Goal: Task Accomplishment & Management: Manage account settings

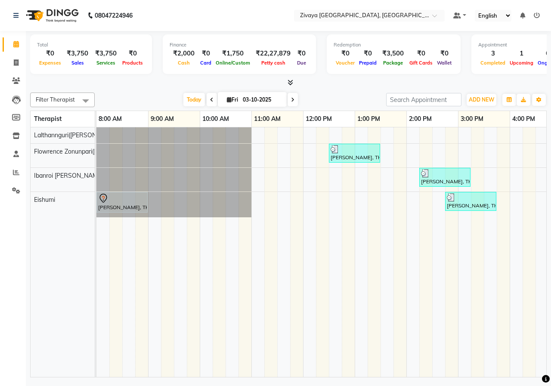
scroll to position [0, 223]
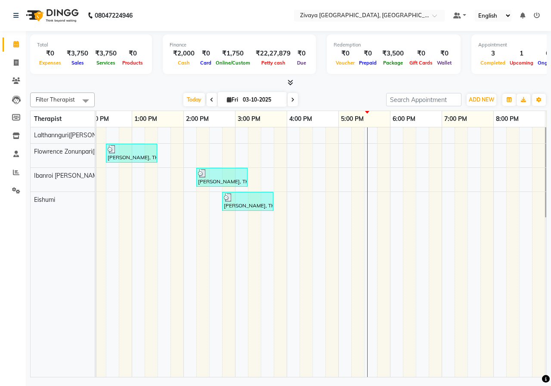
click at [369, 136] on div "[PERSON_NAME], TK02, 12:30 PM-01:30 PM, Javanese Pampering - 60 Mins [PERSON_NA…" at bounding box center [287, 251] width 826 height 249
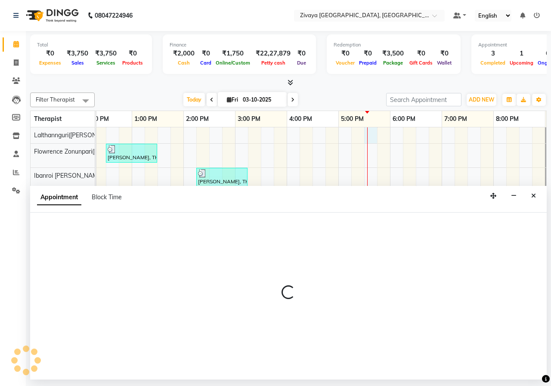
select select "49516"
select select "1050"
select select "tentative"
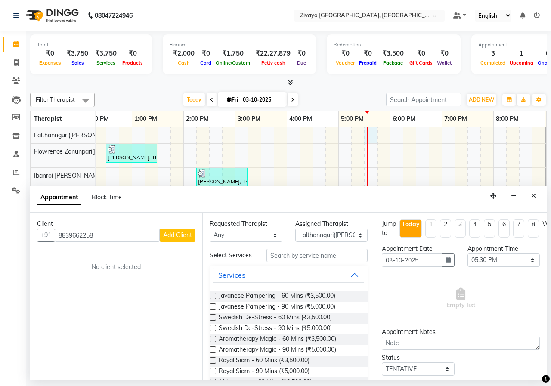
type input "8839662258"
click at [169, 237] on span "Add Client" at bounding box center [177, 235] width 29 height 8
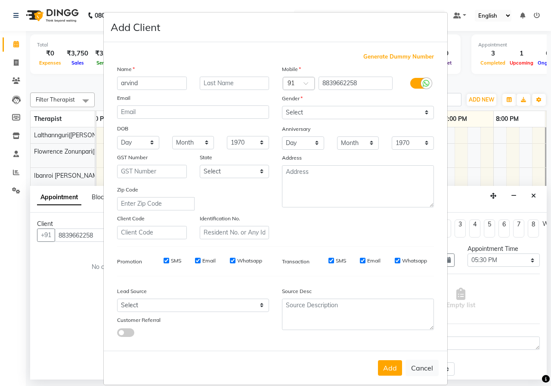
type input "arvind"
click at [339, 115] on select "Select [DEMOGRAPHIC_DATA] [DEMOGRAPHIC_DATA] Other Prefer Not To Say" at bounding box center [358, 112] width 152 height 13
select select "[DEMOGRAPHIC_DATA]"
click at [282, 106] on select "Select [DEMOGRAPHIC_DATA] [DEMOGRAPHIC_DATA] Other Prefer Not To Say" at bounding box center [358, 112] width 152 height 13
click at [387, 367] on button "Add" at bounding box center [390, 367] width 24 height 15
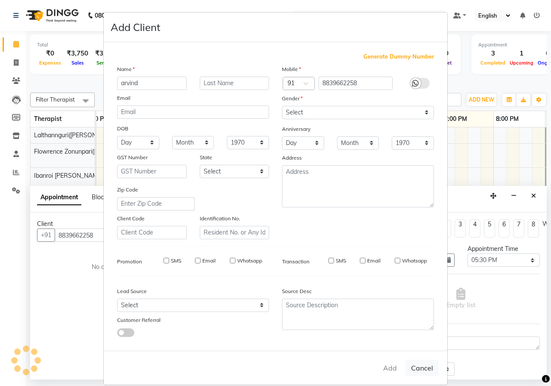
select select
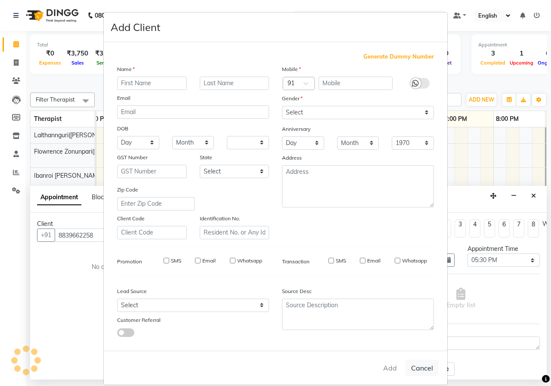
select select
checkbox input "false"
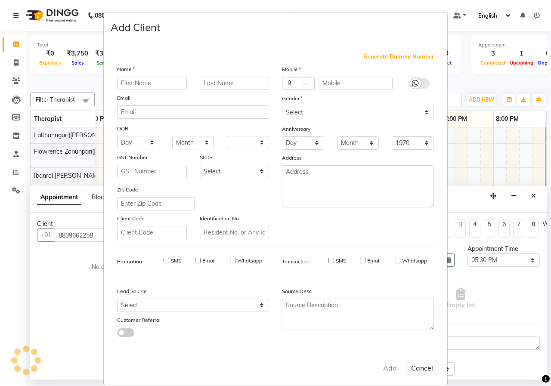
checkbox input "false"
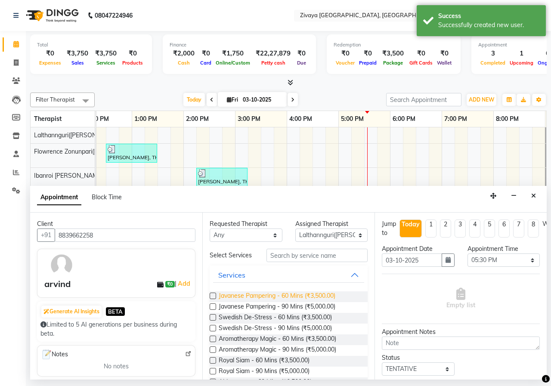
click at [252, 296] on span "Javanese Pampering - 60 Mins (₹3,500.00)" at bounding box center [277, 296] width 117 height 11
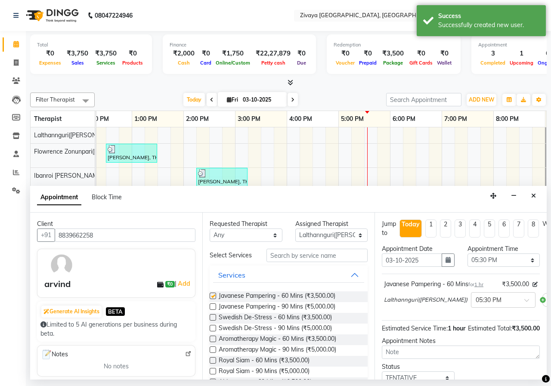
checkbox input "false"
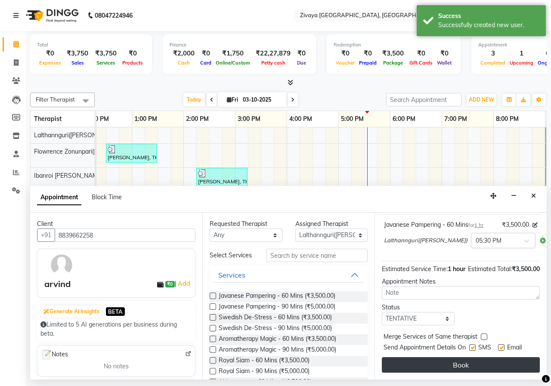
click at [452, 359] on button "Book" at bounding box center [461, 364] width 158 height 15
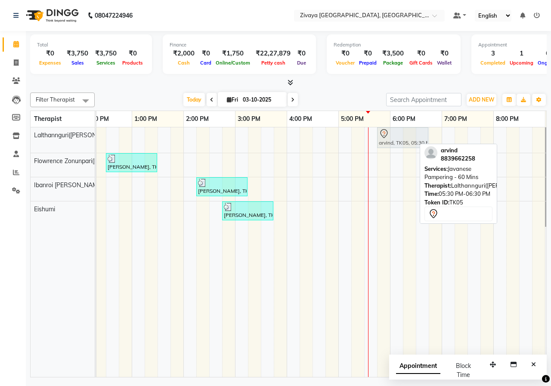
drag, startPoint x: 373, startPoint y: 137, endPoint x: 380, endPoint y: 137, distance: 6.9
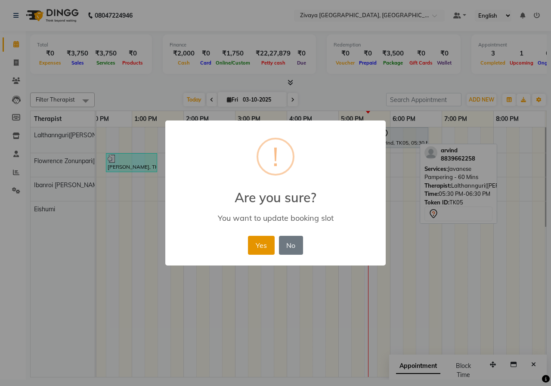
click at [264, 245] on button "Yes" at bounding box center [261, 245] width 26 height 19
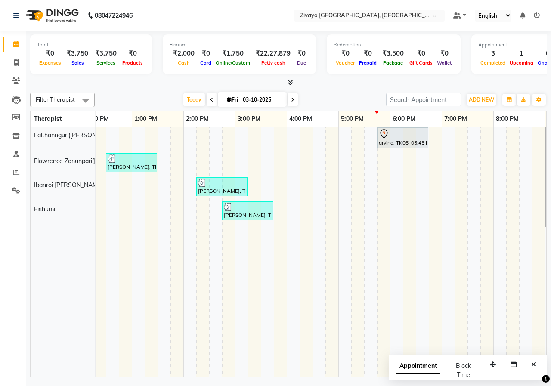
click at [423, 366] on span "Appointment" at bounding box center [418, 365] width 44 height 15
select select "tentative"
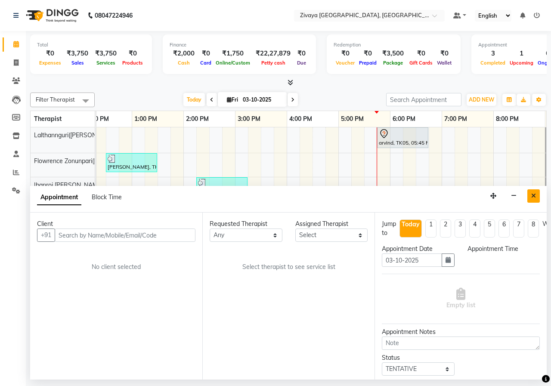
click at [535, 196] on icon "Close" at bounding box center [533, 196] width 5 height 6
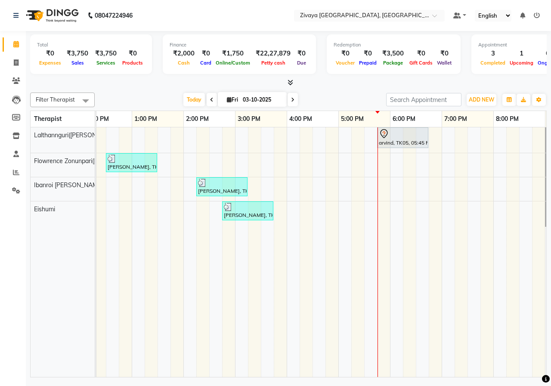
click at [398, 165] on div "arvind, TK05, 05:45 PM-06:45 PM, Javanese Pampering - 60 Mins [PERSON_NAME], TK…" at bounding box center [287, 251] width 826 height 249
select select "49517"
select select "tentative"
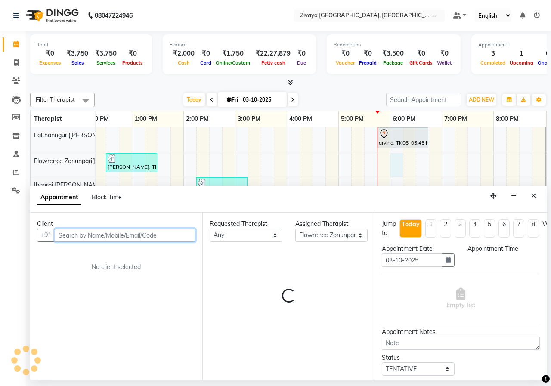
select select "1080"
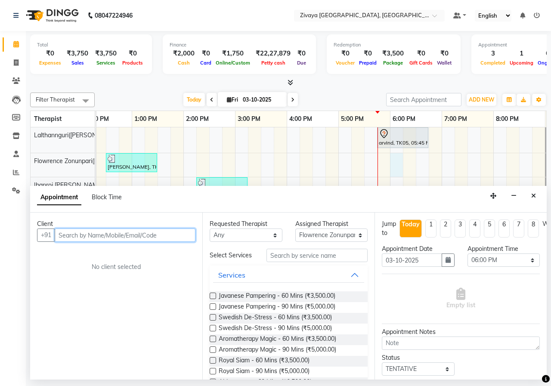
click at [139, 237] on input "text" at bounding box center [125, 234] width 141 height 13
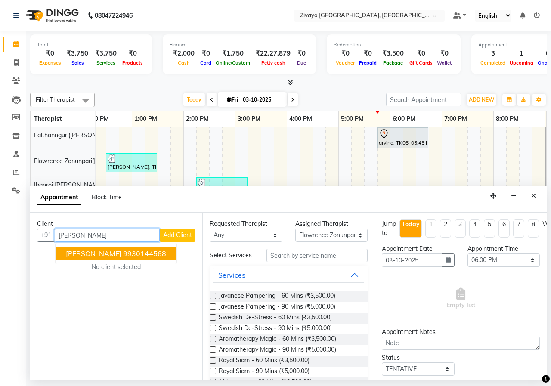
click at [144, 254] on ngb-highlight "9930144568" at bounding box center [144, 253] width 43 height 9
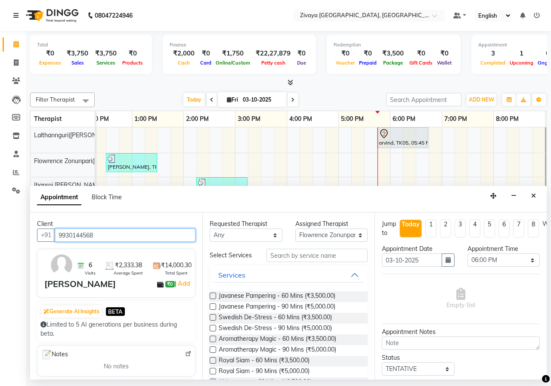
type input "9930144568"
click at [213, 296] on label at bounding box center [212, 296] width 6 height 6
click at [213, 296] on input "checkbox" at bounding box center [212, 297] width 6 height 6
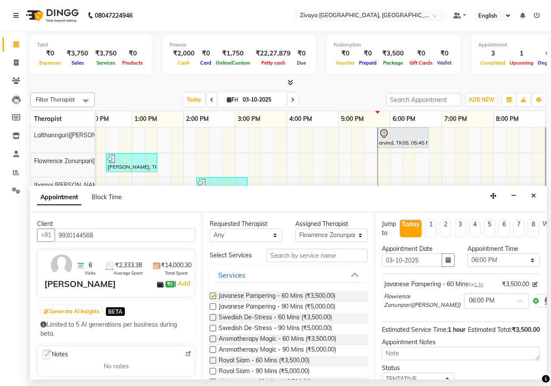
checkbox input "false"
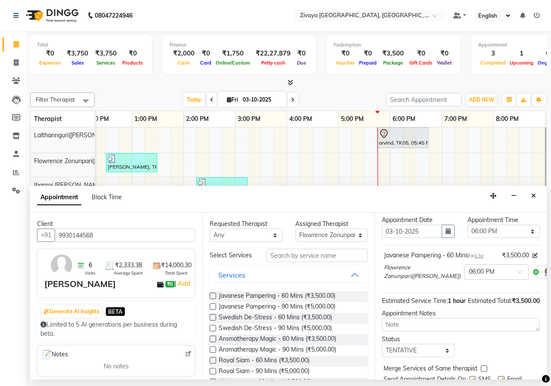
scroll to position [76, 0]
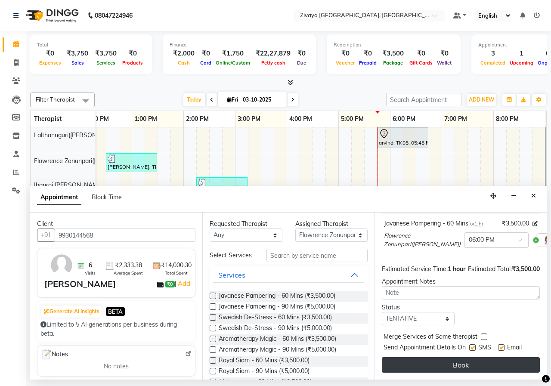
click at [465, 358] on button "Book" at bounding box center [461, 364] width 158 height 15
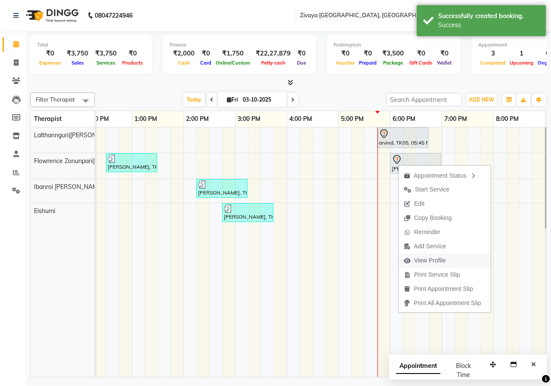
click at [429, 259] on span "View Profile" at bounding box center [430, 260] width 32 height 9
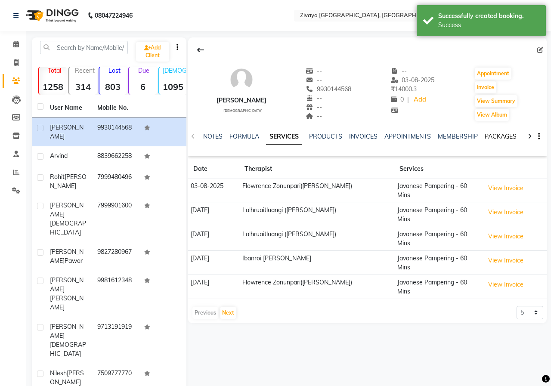
click at [503, 135] on link "PACKAGES" at bounding box center [500, 136] width 32 height 8
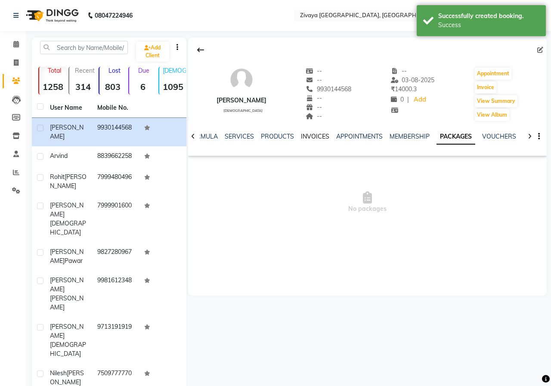
click at [315, 134] on link "INVOICES" at bounding box center [315, 136] width 28 height 8
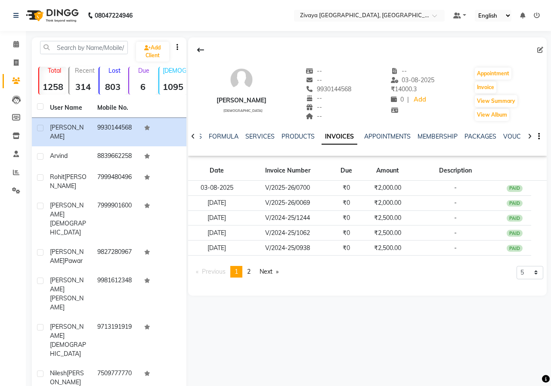
click at [68, 14] on img at bounding box center [51, 15] width 59 height 24
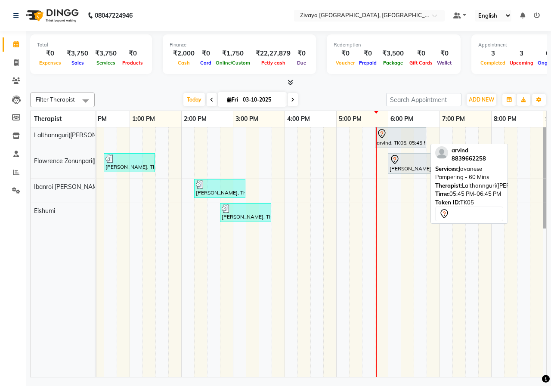
click at [394, 136] on div at bounding box center [400, 134] width 48 height 10
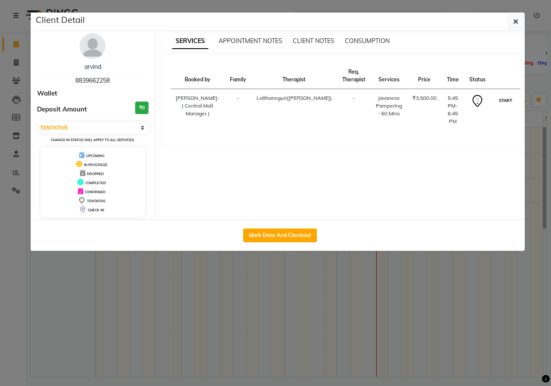
click at [503, 104] on button "START" at bounding box center [505, 100] width 18 height 11
select select "1"
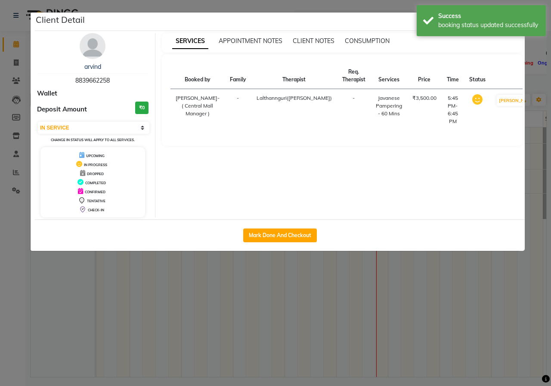
click at [386, 5] on ngb-modal-window "Client Detail arvind 8839662258 Wallet Deposit Amount ₹0 Select IN SERVICE CONF…" at bounding box center [275, 193] width 551 height 386
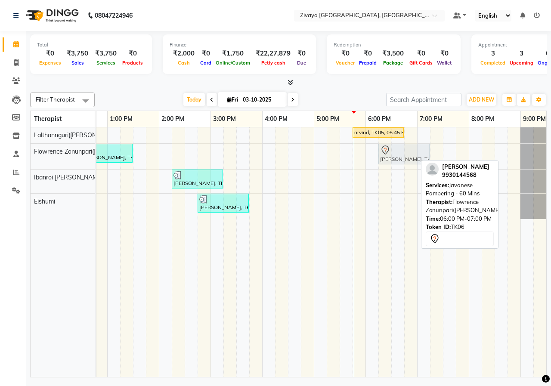
drag, startPoint x: 383, startPoint y: 156, endPoint x: 394, endPoint y: 154, distance: 10.4
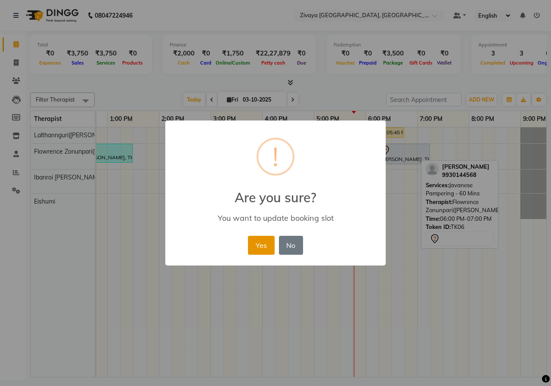
click at [262, 244] on button "Yes" at bounding box center [261, 245] width 26 height 19
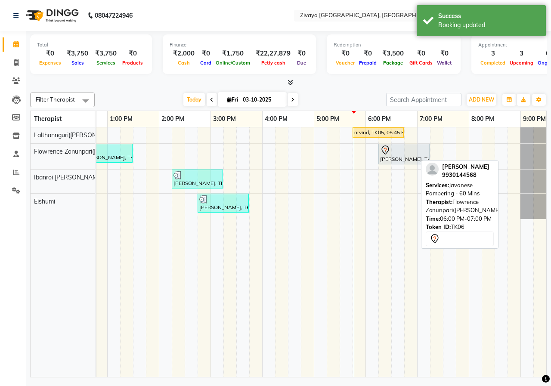
click at [324, 99] on div "[DATE] [DATE]" at bounding box center [240, 99] width 283 height 13
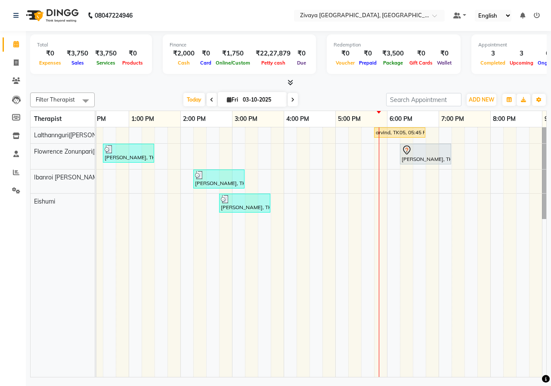
scroll to position [0, 230]
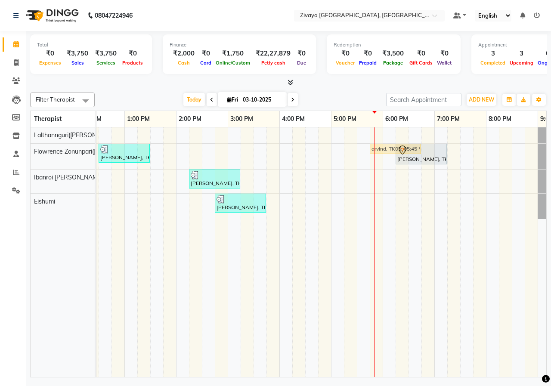
drag, startPoint x: 388, startPoint y: 135, endPoint x: 390, endPoint y: 159, distance: 24.7
click at [390, 159] on div "arvind, TK05, 05:45 PM-06:45 PM, Javanese Pampering - 60 Mins [PERSON_NAME], TK…" at bounding box center [279, 251] width 826 height 249
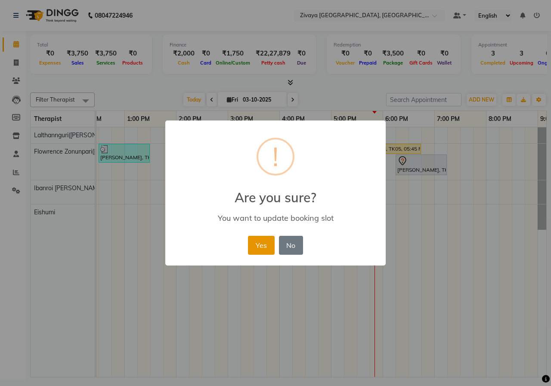
click at [253, 244] on button "Yes" at bounding box center [261, 245] width 26 height 19
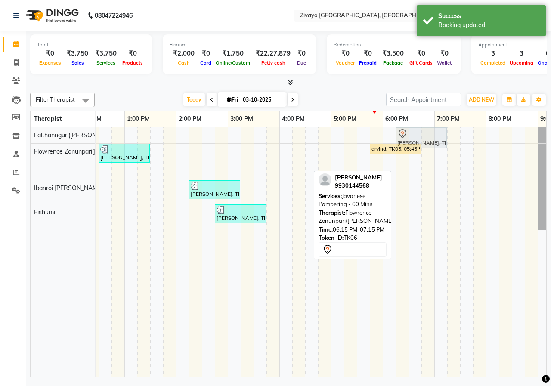
drag, startPoint x: 420, startPoint y: 164, endPoint x: 418, endPoint y: 140, distance: 24.6
click at [418, 140] on tbody "[PERSON_NAME], TK06, 06:15 PM-07:15 PM, Javanese Pampering - 60 Mins [PERSON_NA…" at bounding box center [279, 178] width 826 height 102
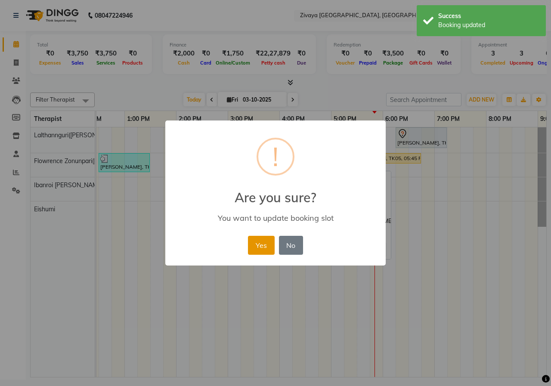
click at [259, 242] on button "Yes" at bounding box center [261, 245] width 26 height 19
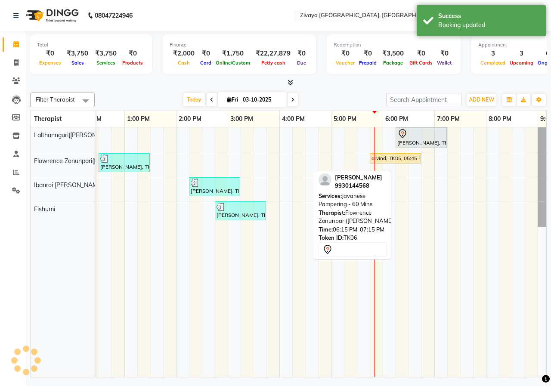
click at [334, 94] on div "[DATE] [DATE]" at bounding box center [240, 99] width 283 height 13
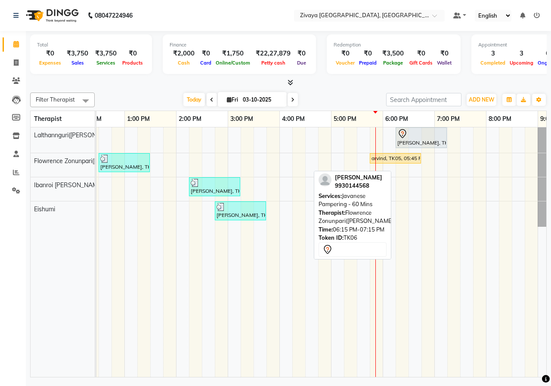
click at [340, 88] on div "Total ₹0 Expenses ₹3,750 Sales ₹3,750 Services ₹0 Products Finance ₹2,000 Cash …" at bounding box center [288, 205] width 525 height 348
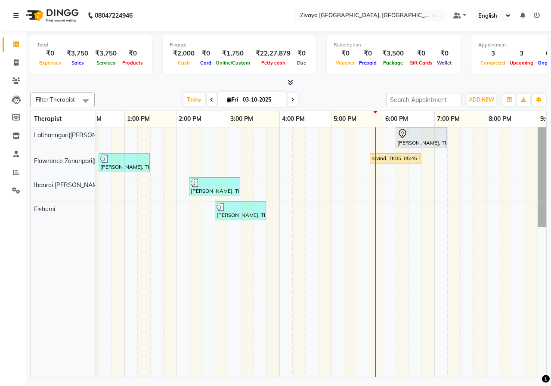
click at [403, 170] on div "[PERSON_NAME], TK06, 06:15 PM-07:15 PM, Javanese Pampering - 60 Mins [PERSON_NA…" at bounding box center [279, 251] width 826 height 249
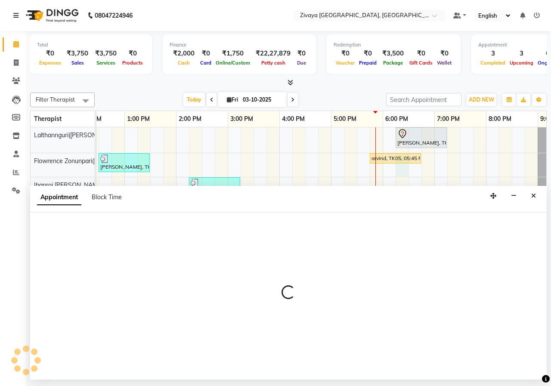
select select "49517"
select select "1095"
select select "tentative"
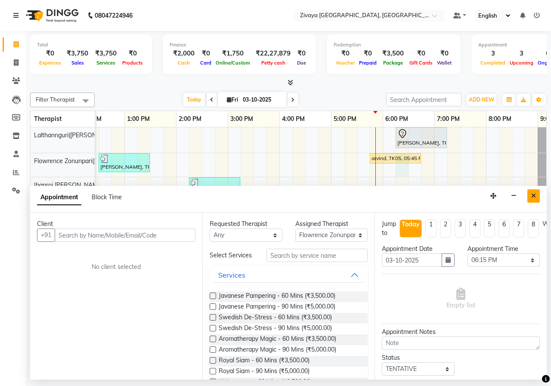
click at [537, 197] on button "Close" at bounding box center [533, 195] width 12 height 13
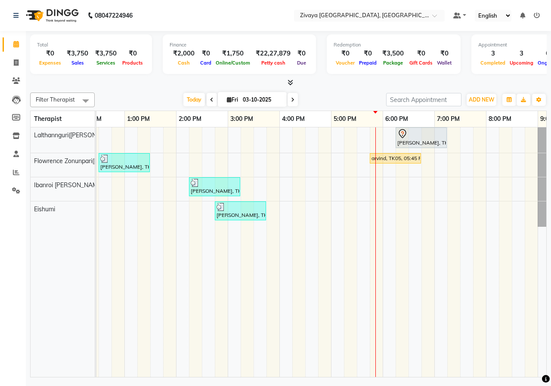
click at [412, 196] on div "[PERSON_NAME], TK06, 06:15 PM-07:15 PM, Javanese Pampering - 60 Mins [PERSON_NA…" at bounding box center [279, 251] width 826 height 249
select select "61776"
select select "1110"
select select "tentative"
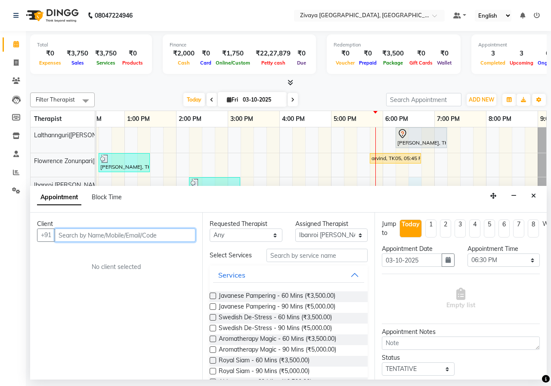
click at [169, 236] on input "text" at bounding box center [125, 234] width 141 height 13
type input "8818888412"
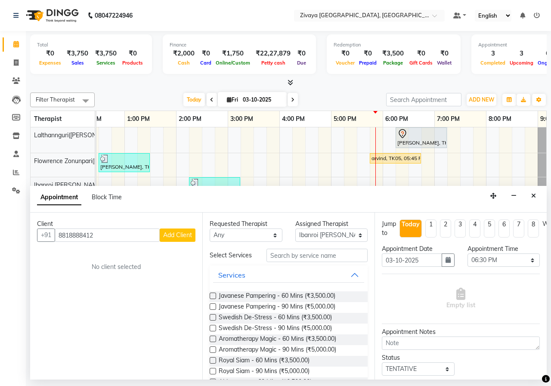
click at [175, 240] on button "Add Client" at bounding box center [178, 234] width 36 height 13
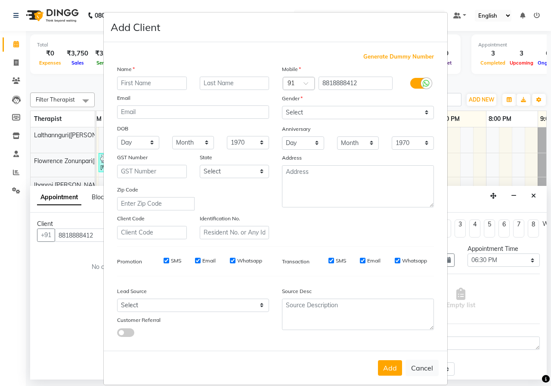
click at [136, 80] on input "text" at bounding box center [152, 83] width 70 height 13
type input "[PERSON_NAME]"
click at [296, 115] on select "Select [DEMOGRAPHIC_DATA] [DEMOGRAPHIC_DATA] Other Prefer Not To Say" at bounding box center [358, 112] width 152 height 13
select select "[DEMOGRAPHIC_DATA]"
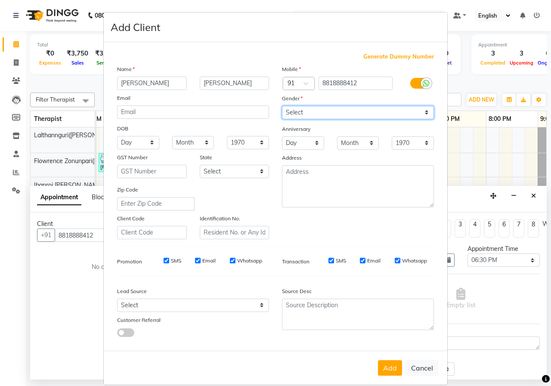
click at [282, 106] on select "Select [DEMOGRAPHIC_DATA] [DEMOGRAPHIC_DATA] Other Prefer Not To Say" at bounding box center [358, 112] width 152 height 13
click at [391, 369] on button "Add" at bounding box center [390, 367] width 24 height 15
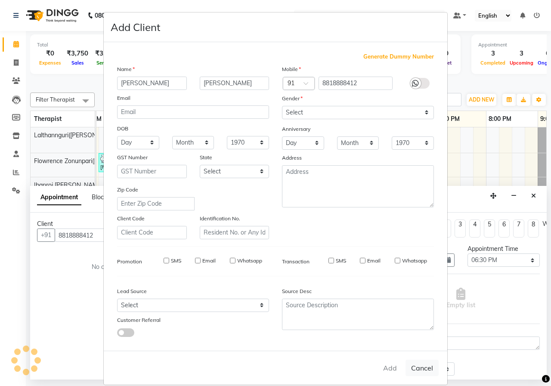
select select
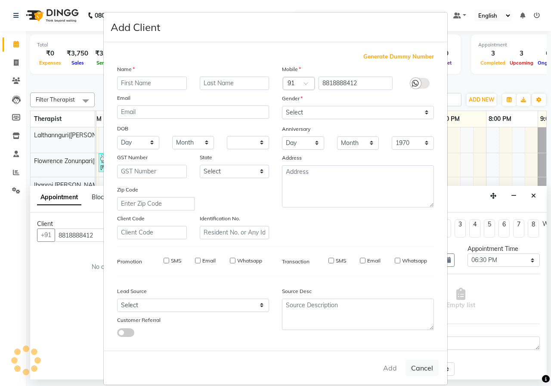
select select
checkbox input "false"
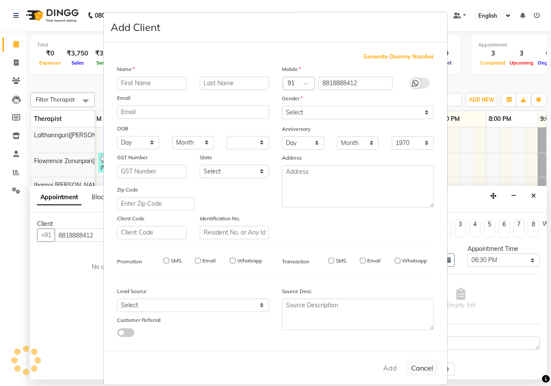
checkbox input "false"
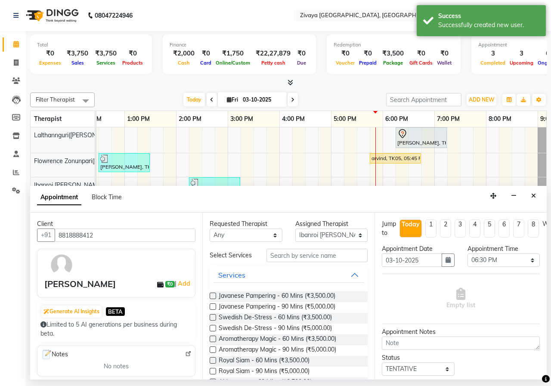
click at [210, 298] on label at bounding box center [212, 296] width 6 height 6
click at [210, 298] on input "checkbox" at bounding box center [212, 297] width 6 height 6
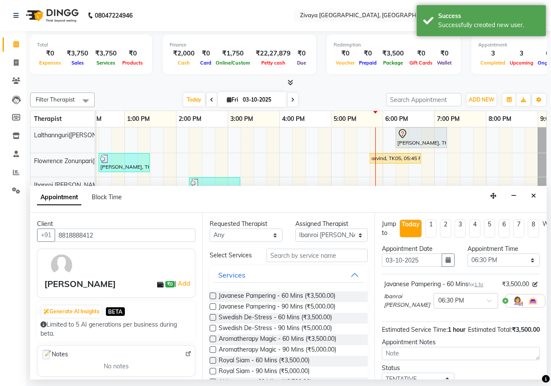
click at [214, 297] on label at bounding box center [212, 296] width 6 height 6
click at [214, 297] on input "checkbox" at bounding box center [212, 297] width 6 height 6
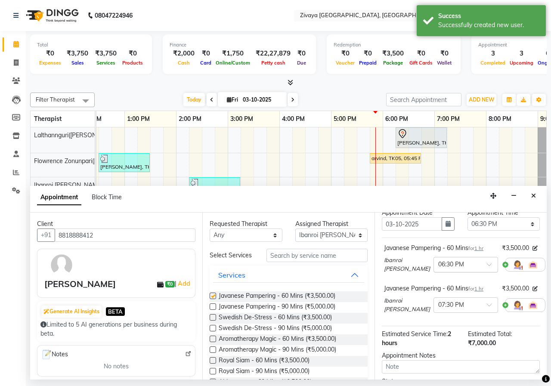
checkbox input "false"
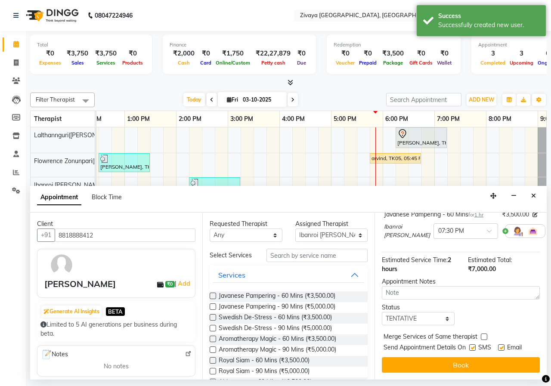
click at [459, 358] on button "Book" at bounding box center [461, 364] width 158 height 15
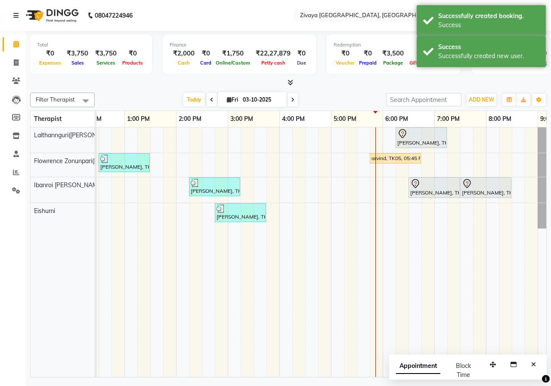
click at [422, 374] on div "Appointment" at bounding box center [418, 370] width 44 height 18
click at [440, 374] on div "Appointment Block Time" at bounding box center [436, 370] width 80 height 18
click at [428, 366] on span "Appointment" at bounding box center [418, 365] width 44 height 15
select select "tentative"
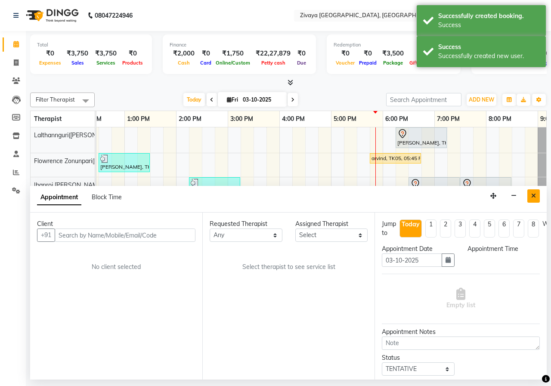
click at [533, 196] on icon "Close" at bounding box center [533, 196] width 5 height 6
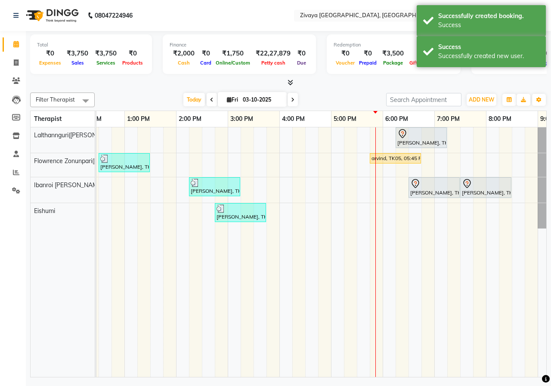
click at [359, 98] on div "[DATE] [DATE]" at bounding box center [240, 99] width 283 height 13
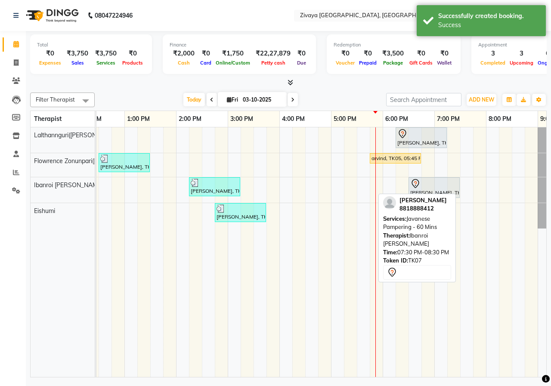
drag, startPoint x: 483, startPoint y: 192, endPoint x: 423, endPoint y: 218, distance: 64.6
click at [423, 218] on div "Filter Therapist Select All Eishumi Flowrence Zonunpari([PERSON_NAME]) Ibanroi …" at bounding box center [288, 233] width 516 height 288
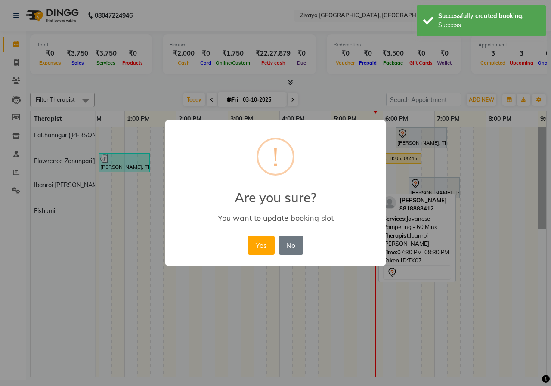
click at [262, 245] on button "Yes" at bounding box center [261, 245] width 26 height 19
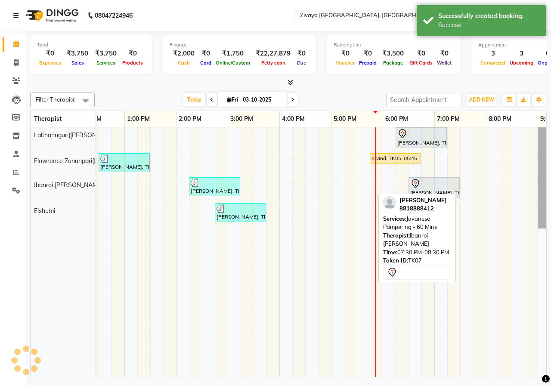
click at [342, 95] on div "[DATE] [DATE]" at bounding box center [240, 99] width 283 height 13
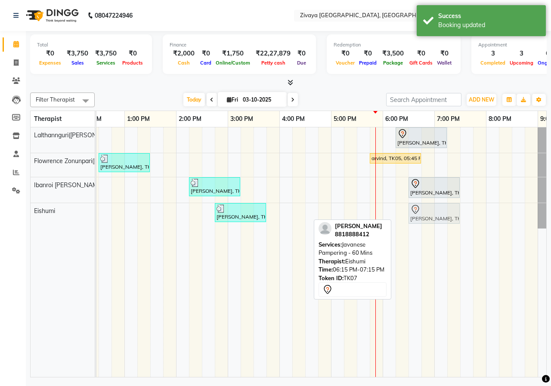
drag, startPoint x: 426, startPoint y: 218, endPoint x: 436, endPoint y: 217, distance: 9.9
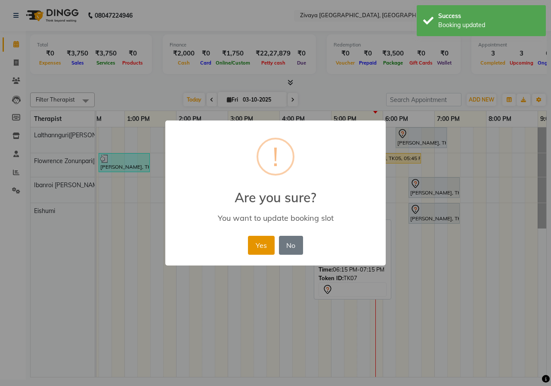
click at [262, 245] on button "Yes" at bounding box center [261, 245] width 26 height 19
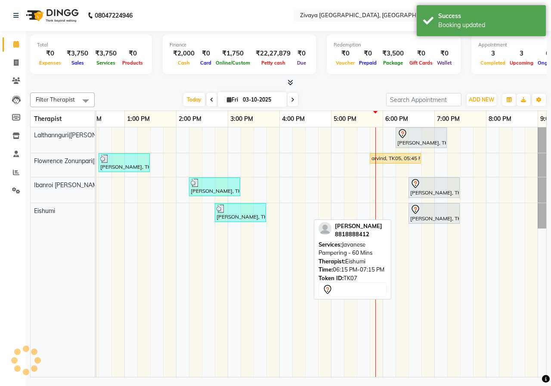
click at [339, 84] on div at bounding box center [288, 82] width 516 height 9
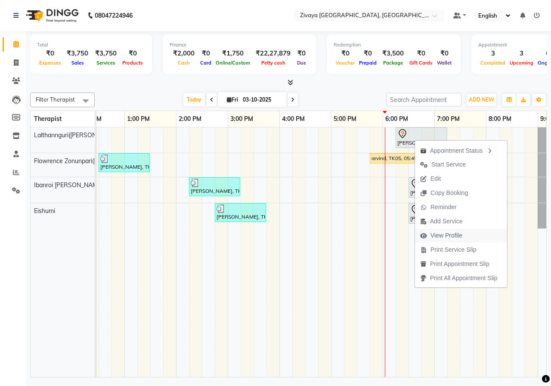
click at [440, 237] on span "View Profile" at bounding box center [446, 235] width 32 height 9
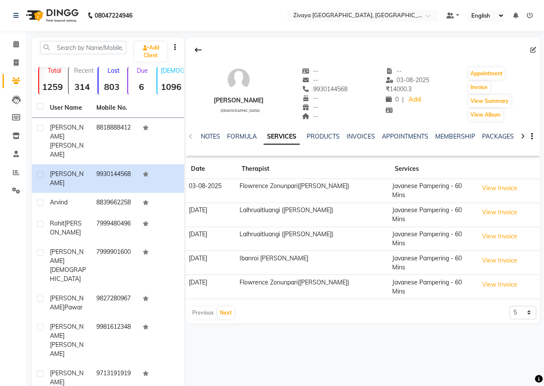
click at [375, 135] on ul "NOTES FORMULA SERVICES PRODUCTS INVOICES APPOINTMENTS MEMBERSHIP PACKAGES VOUCH…" at bounding box center [473, 136] width 545 height 9
click at [370, 136] on link "INVOICES" at bounding box center [361, 136] width 28 height 8
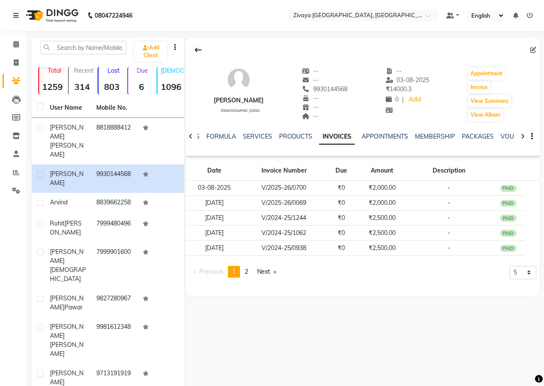
click at [43, 12] on img at bounding box center [51, 15] width 59 height 24
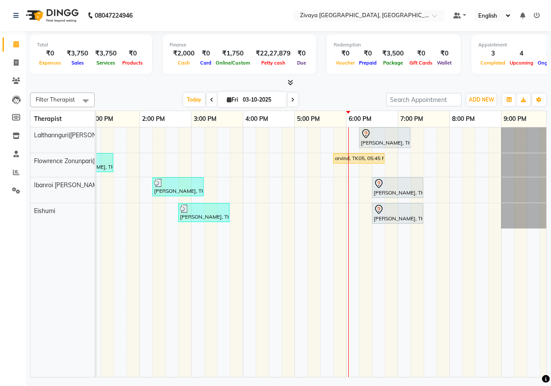
scroll to position [0, 294]
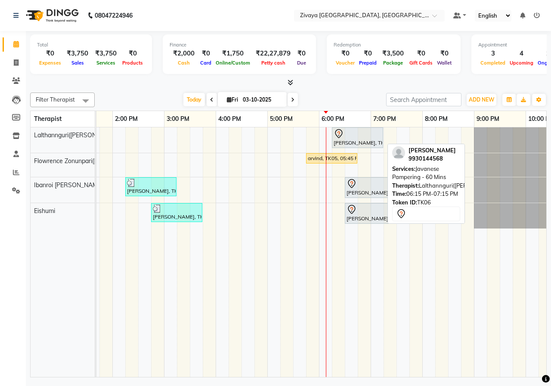
click at [344, 134] on div at bounding box center [357, 134] width 48 height 10
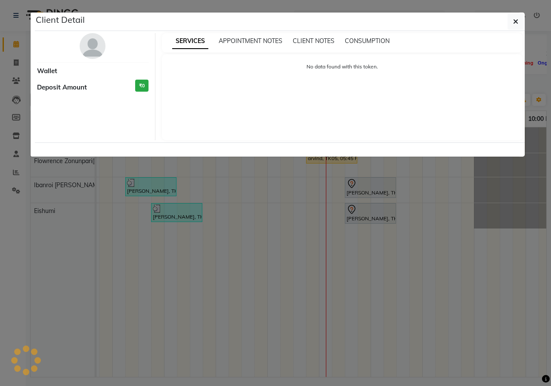
select select "7"
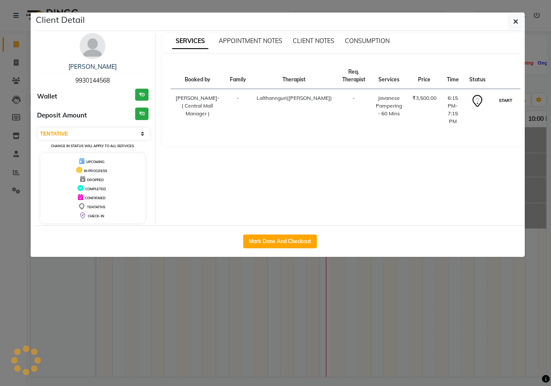
click at [499, 102] on button "START" at bounding box center [505, 100] width 18 height 11
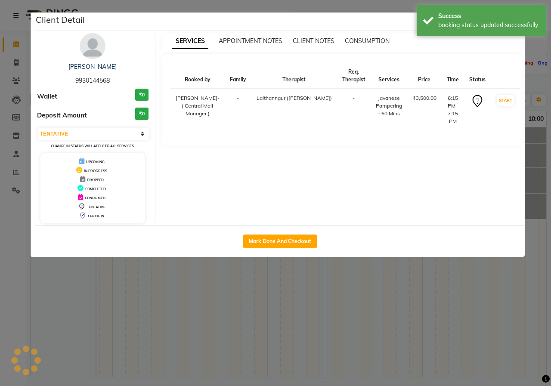
click at [410, 3] on ngb-modal-window "Client Detail [PERSON_NAME] 9930144568 Wallet ₹0 Deposit Amount ₹0 Select IN SE…" at bounding box center [275, 193] width 551 height 386
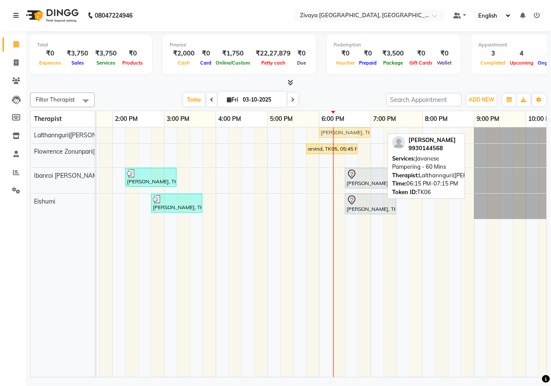
drag, startPoint x: 350, startPoint y: 135, endPoint x: 340, endPoint y: 132, distance: 9.8
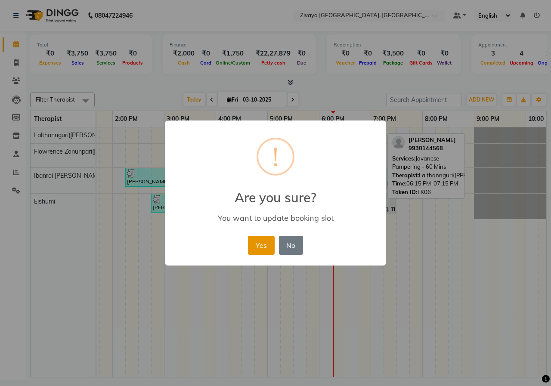
click at [261, 246] on button "Yes" at bounding box center [261, 245] width 26 height 19
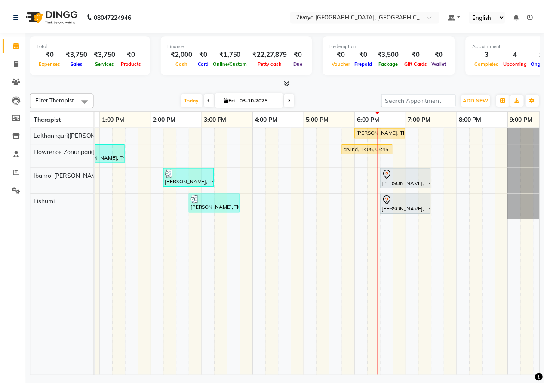
scroll to position [0, 255]
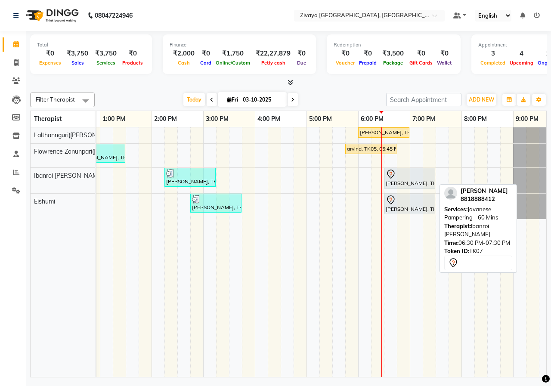
click at [414, 179] on div "[PERSON_NAME], TK07, 06:30 PM-07:30 PM, Javanese Pampering - 60 Mins" at bounding box center [409, 178] width 49 height 18
click at [415, 182] on div "[PERSON_NAME], TK07, 06:30 PM-07:30 PM, Javanese Pampering - 60 Mins" at bounding box center [409, 178] width 49 height 18
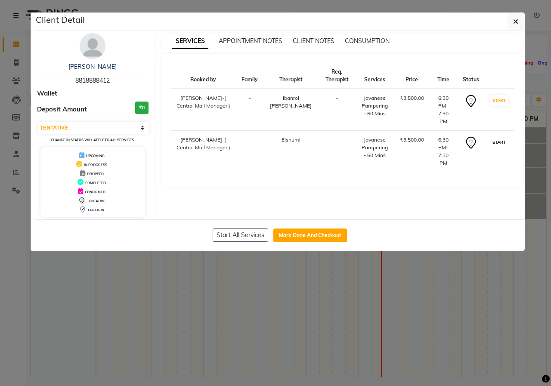
click at [499, 137] on button "START" at bounding box center [499, 142] width 18 height 11
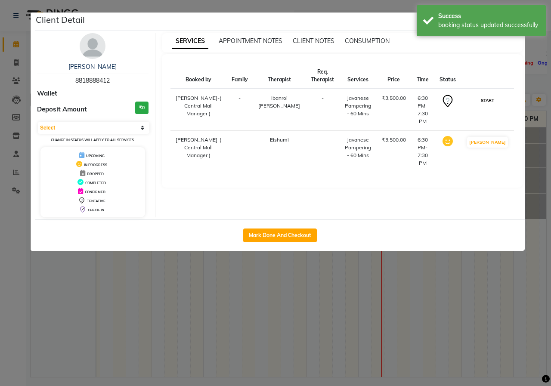
click at [496, 104] on button "START" at bounding box center [487, 100] width 18 height 11
select select "1"
click at [351, 7] on ngb-modal-window "Client Detail [PERSON_NAME] 8818888412 Wallet Deposit Amount ₹0 Select IN SERVI…" at bounding box center [275, 193] width 551 height 386
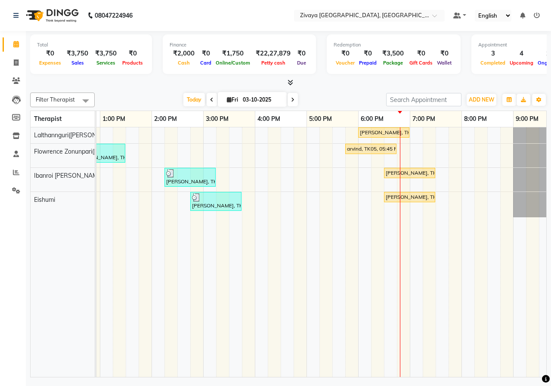
click at [322, 86] on div at bounding box center [288, 82] width 516 height 9
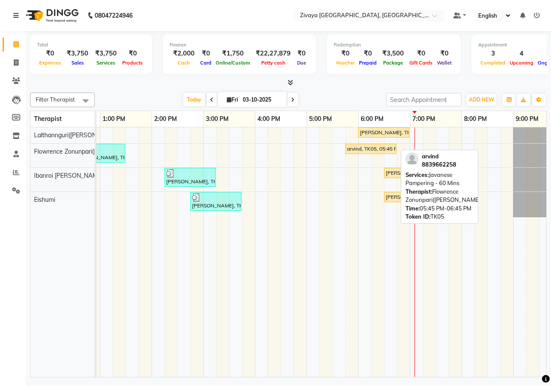
click at [372, 152] on div "arvind, TK05, 05:45 PM-06:45 PM, Javanese Pampering - 60 Mins" at bounding box center [370, 149] width 49 height 8
select select "1"
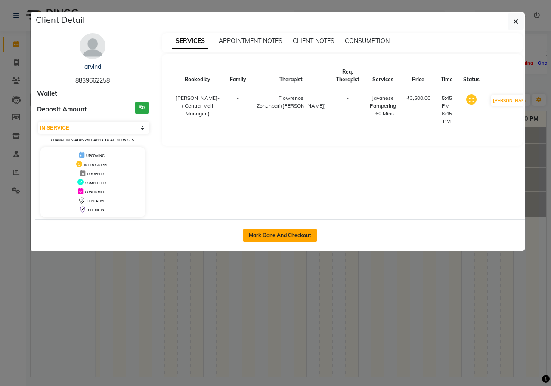
click at [283, 233] on button "Mark Done And Checkout" at bounding box center [280, 235] width 74 height 14
select select "6509"
select select "service"
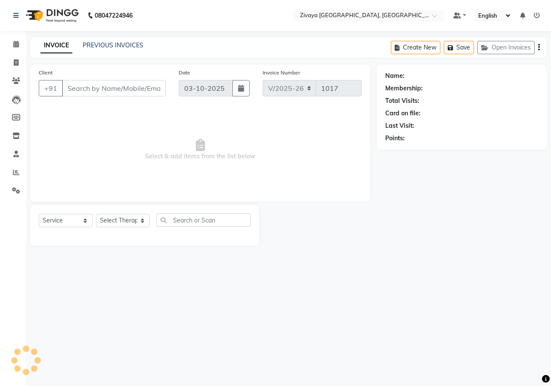
type input "8839662258"
select select "49517"
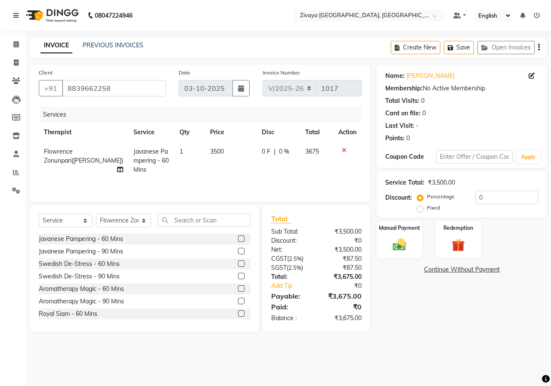
click at [427, 210] on label "Fixed" at bounding box center [433, 208] width 13 height 8
click at [419, 210] on input "Fixed" at bounding box center [422, 208] width 6 height 6
radio input "true"
click at [512, 198] on input "0" at bounding box center [506, 197] width 63 height 13
type input "1875"
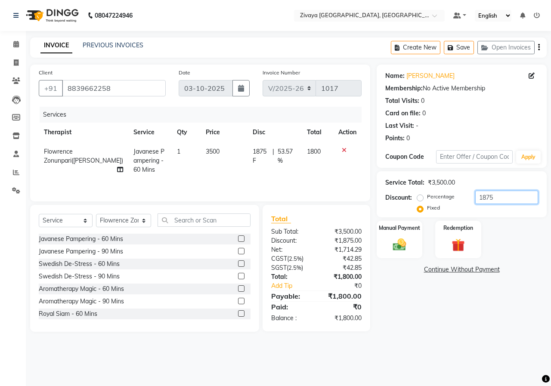
click at [512, 198] on input "1875" at bounding box center [506, 197] width 63 height 13
type input "1675"
click at [403, 241] on img at bounding box center [399, 245] width 22 height 16
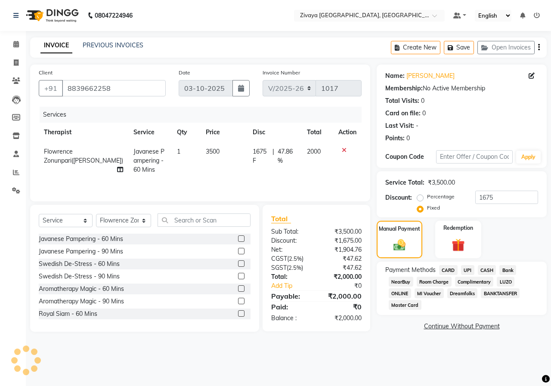
click at [464, 268] on span "UPI" at bounding box center [467, 270] width 13 height 10
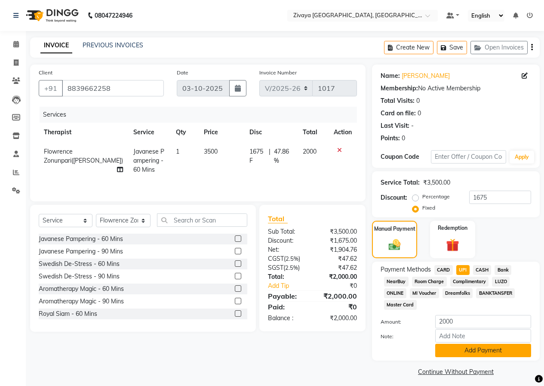
click at [495, 348] on button "Add Payment" at bounding box center [483, 350] width 96 height 13
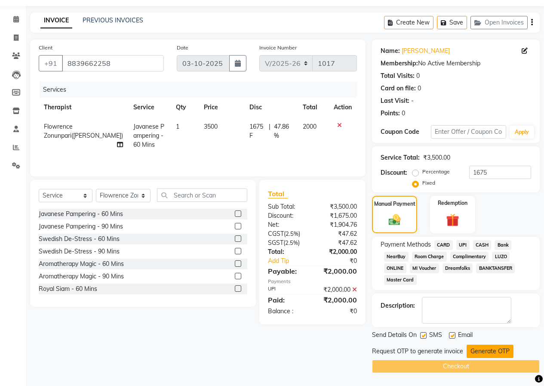
click at [494, 352] on button "Generate OTP" at bounding box center [490, 351] width 47 height 13
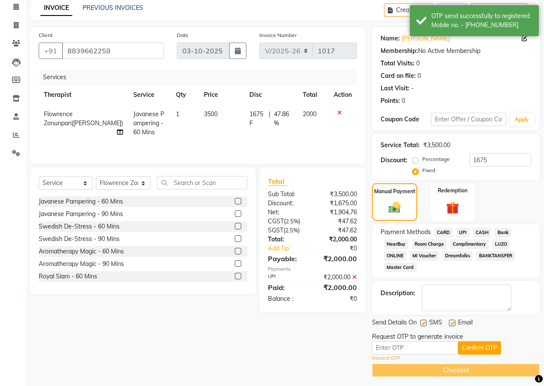
scroll to position [41, 0]
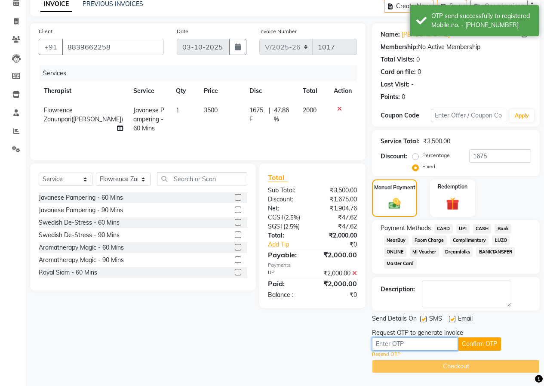
click at [439, 344] on input "text" at bounding box center [415, 343] width 86 height 13
click at [532, 301] on div "Description:" at bounding box center [456, 294] width 168 height 34
drag, startPoint x: 406, startPoint y: 342, endPoint x: 408, endPoint y: 348, distance: 5.6
click at [406, 342] on input "text" at bounding box center [415, 343] width 86 height 13
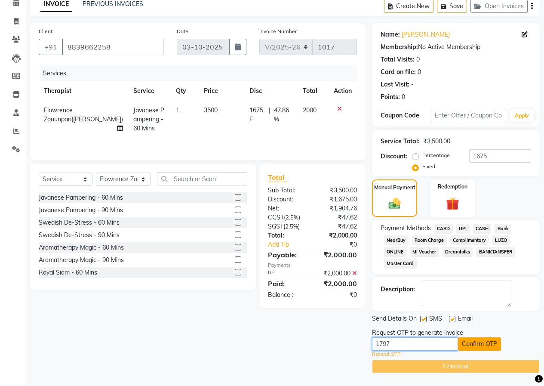
type input "1797"
click at [472, 344] on button "Confirm OTP" at bounding box center [479, 343] width 43 height 13
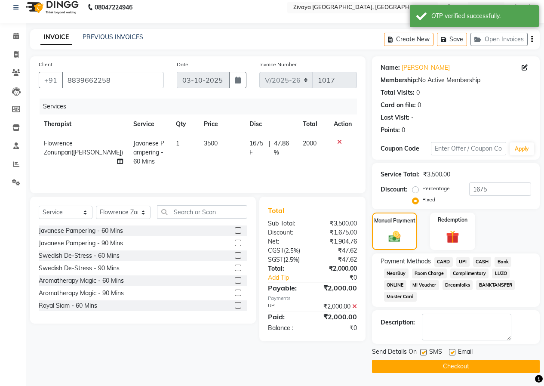
click at [470, 366] on button "Checkout" at bounding box center [456, 366] width 168 height 13
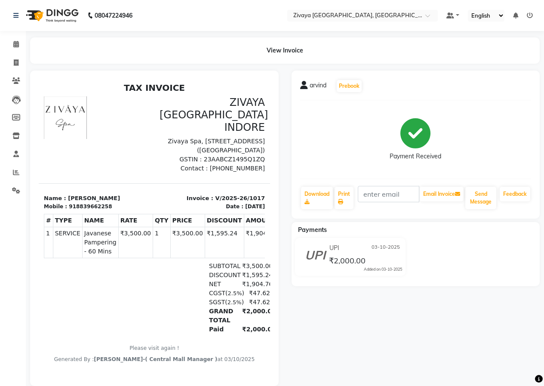
click at [58, 14] on img at bounding box center [51, 15] width 59 height 24
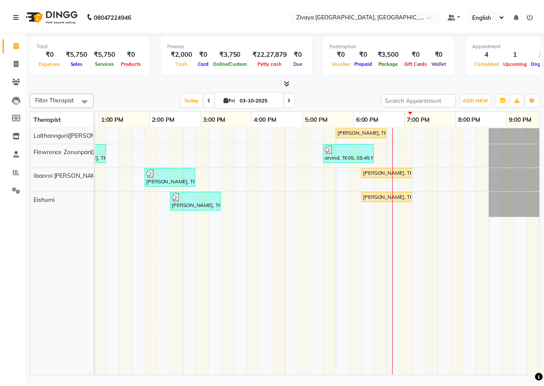
scroll to position [0, 273]
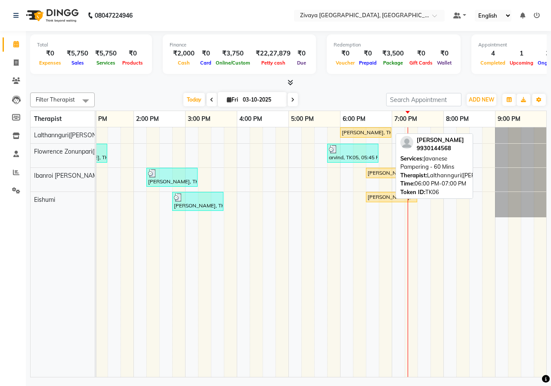
click at [371, 135] on div "[PERSON_NAME], TK06, 06:00 PM-07:00 PM, Javanese Pampering - 60 Mins" at bounding box center [365, 133] width 49 height 8
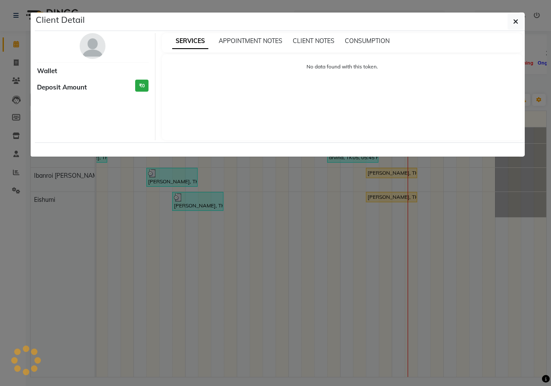
select select "1"
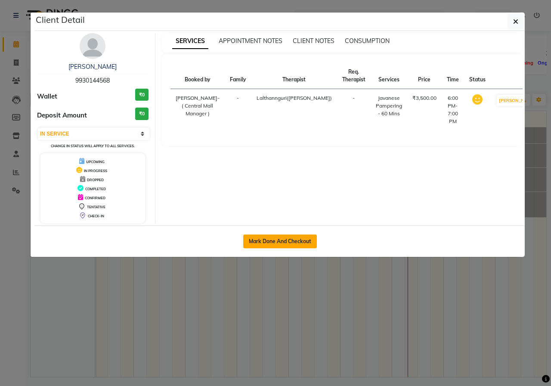
click at [309, 238] on button "Mark Done And Checkout" at bounding box center [280, 241] width 74 height 14
select select "service"
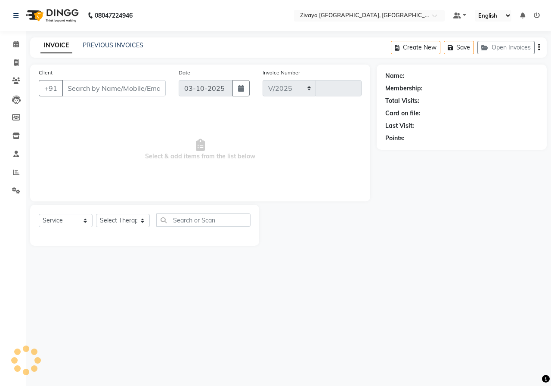
select select "6509"
type input "1018"
type input "9930144568"
select select "49516"
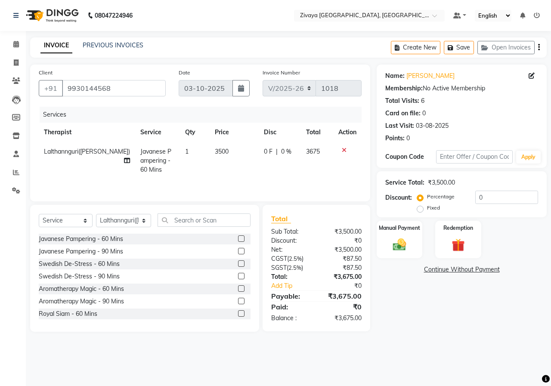
click at [427, 209] on label "Fixed" at bounding box center [433, 208] width 13 height 8
click at [419, 209] on input "Fixed" at bounding box center [422, 208] width 6 height 6
radio input "true"
click at [492, 198] on input "0" at bounding box center [506, 197] width 63 height 13
type input "1675"
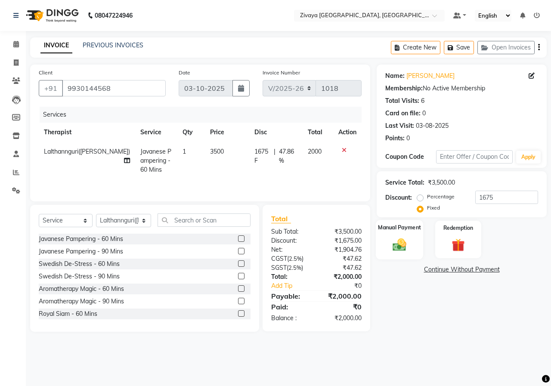
click at [418, 242] on div "Manual Payment" at bounding box center [400, 240] width 48 height 40
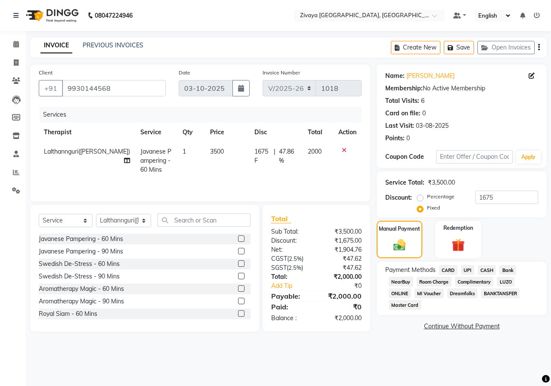
click at [484, 268] on span "CASH" at bounding box center [486, 270] width 18 height 10
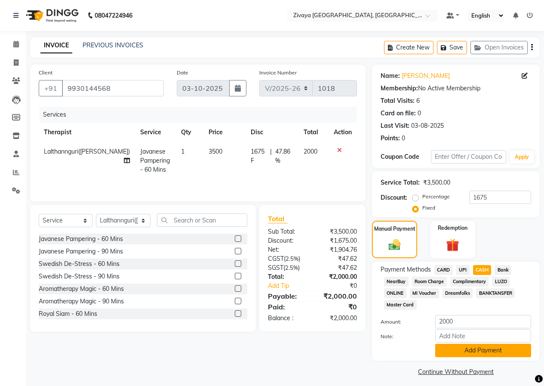
click at [495, 349] on button "Add Payment" at bounding box center [483, 350] width 96 height 13
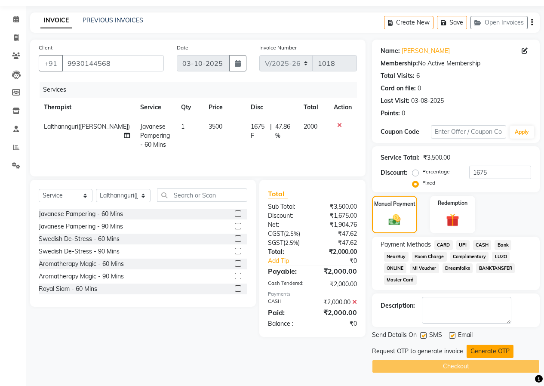
click at [498, 348] on button "Generate OTP" at bounding box center [490, 351] width 47 height 13
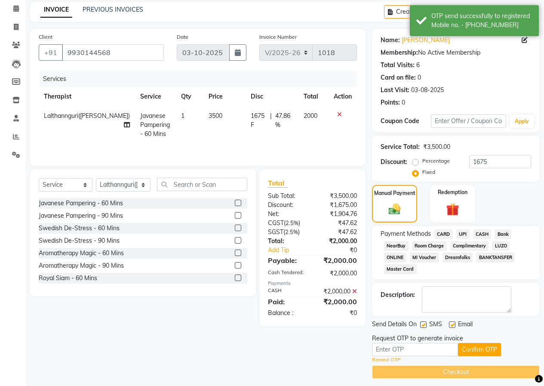
scroll to position [41, 0]
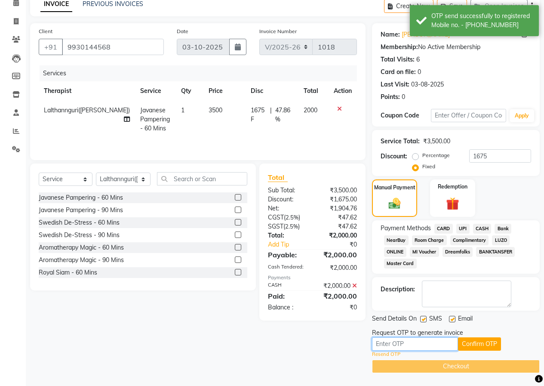
click at [449, 348] on input "text" at bounding box center [415, 343] width 86 height 13
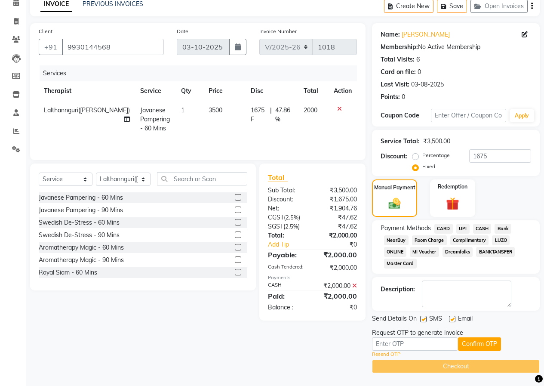
click at [390, 355] on link "Resend OTP" at bounding box center [386, 354] width 28 height 7
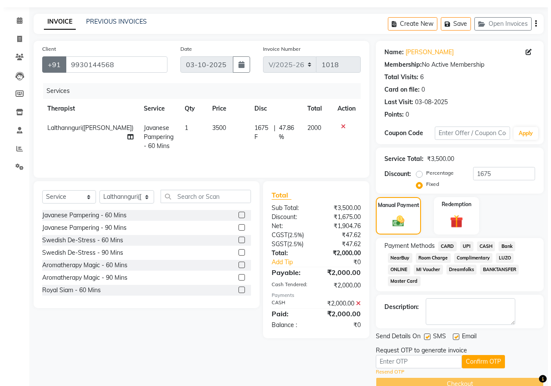
scroll to position [0, 0]
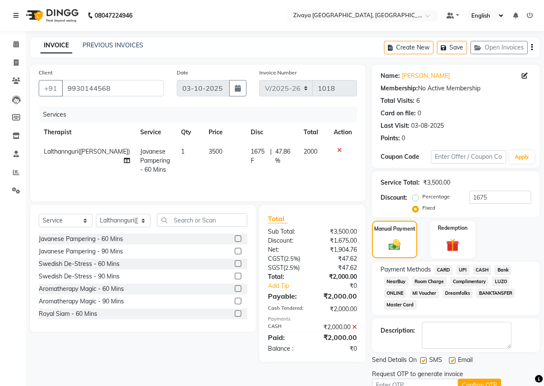
click at [52, 14] on img at bounding box center [51, 15] width 59 height 24
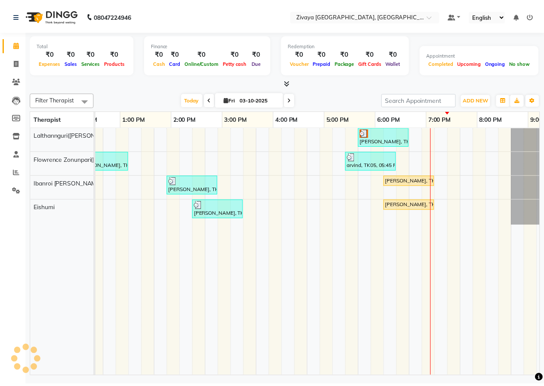
scroll to position [0, 250]
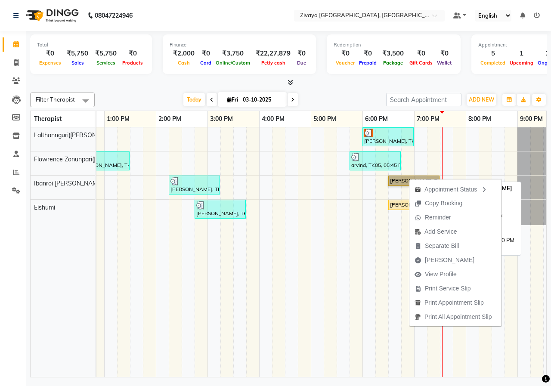
click at [400, 179] on link "[PERSON_NAME], TK07, 06:30 PM-07:30 PM, Javanese Pampering - 60 Mins" at bounding box center [413, 181] width 51 height 10
select select "1"
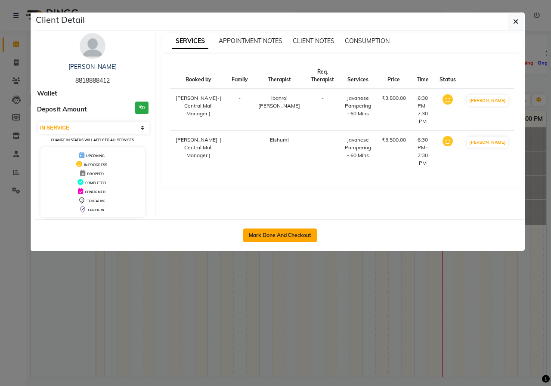
click at [299, 235] on button "Mark Done And Checkout" at bounding box center [280, 235] width 74 height 14
select select "service"
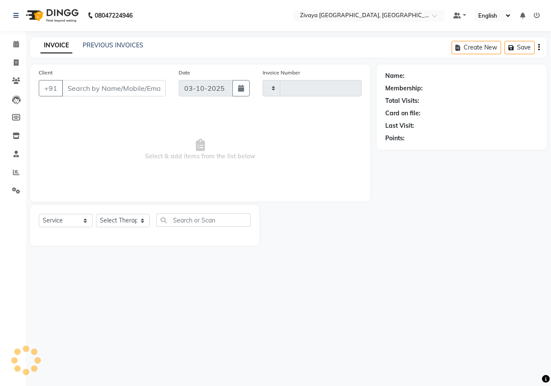
type input "1018"
select select "6509"
type input "8818888412"
select select "61776"
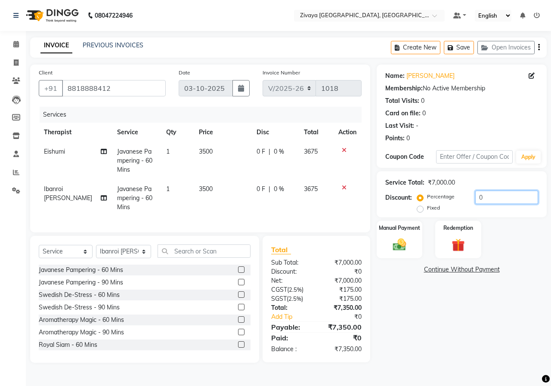
click at [505, 196] on input "0" at bounding box center [506, 197] width 63 height 13
click at [427, 209] on label "Fixed" at bounding box center [433, 208] width 13 height 8
click at [423, 209] on input "Fixed" at bounding box center [422, 208] width 6 height 6
radio input "true"
click at [506, 200] on input "0" at bounding box center [506, 197] width 63 height 13
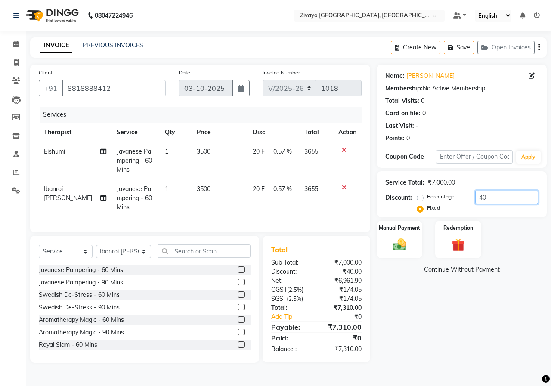
type input "4"
type input "3350"
click at [382, 252] on div "Manual Payment" at bounding box center [400, 240] width 48 height 40
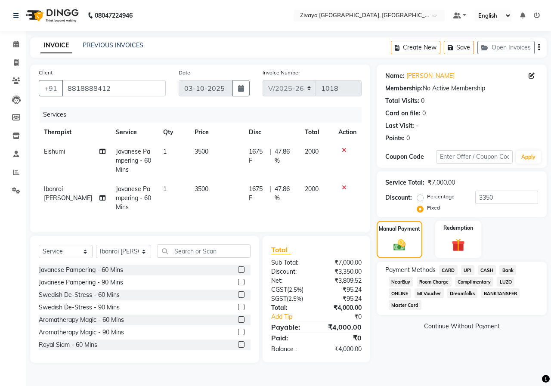
click at [468, 266] on span "UPI" at bounding box center [467, 270] width 13 height 10
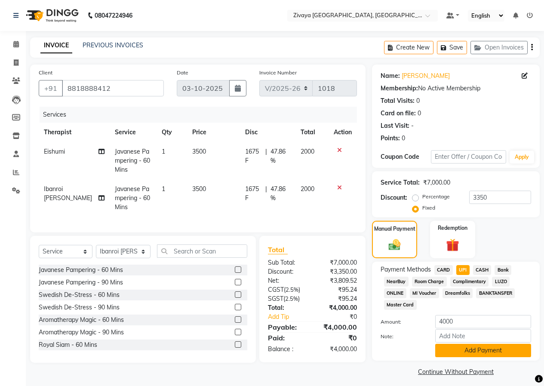
click at [460, 348] on button "Add Payment" at bounding box center [483, 350] width 96 height 13
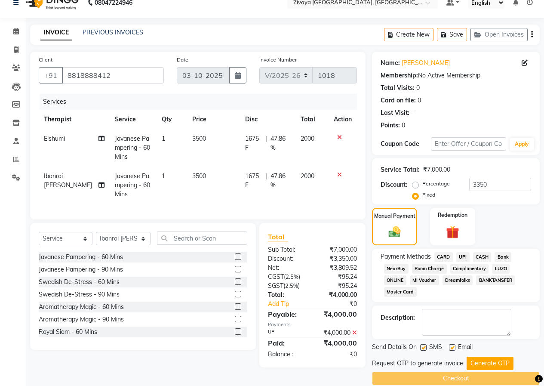
scroll to position [25, 0]
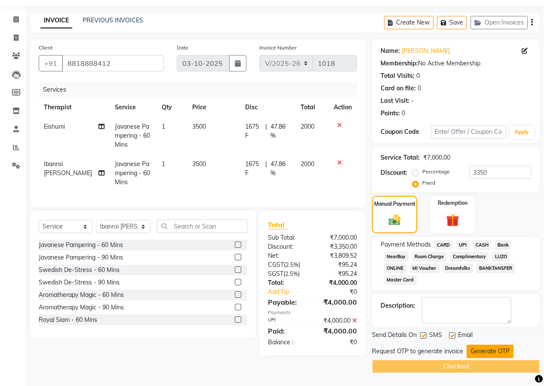
click at [472, 353] on button "Generate OTP" at bounding box center [490, 351] width 47 height 13
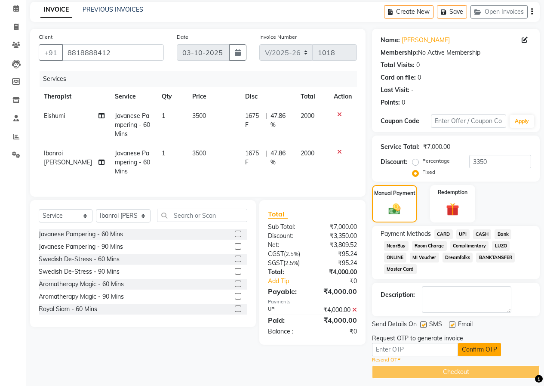
scroll to position [41, 0]
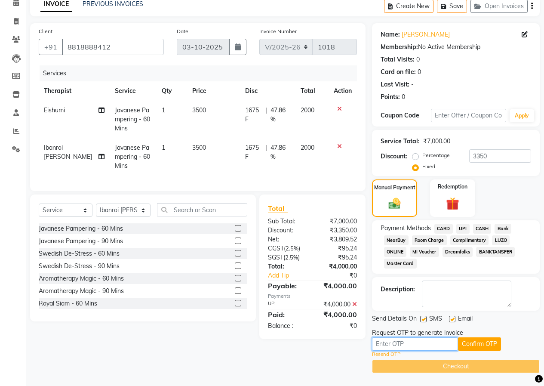
click at [450, 344] on input "text" at bounding box center [415, 343] width 86 height 13
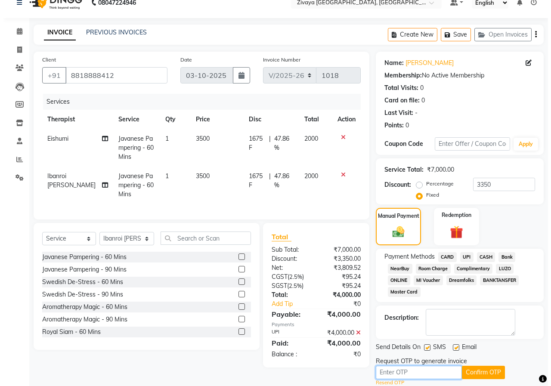
scroll to position [0, 0]
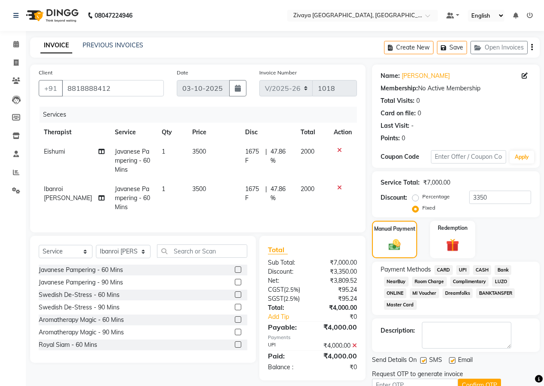
click at [46, 12] on img at bounding box center [51, 15] width 59 height 24
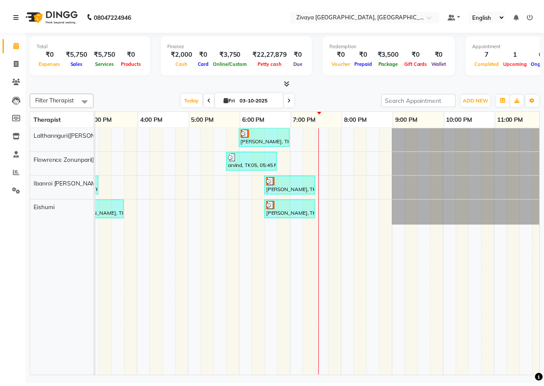
scroll to position [0, 371]
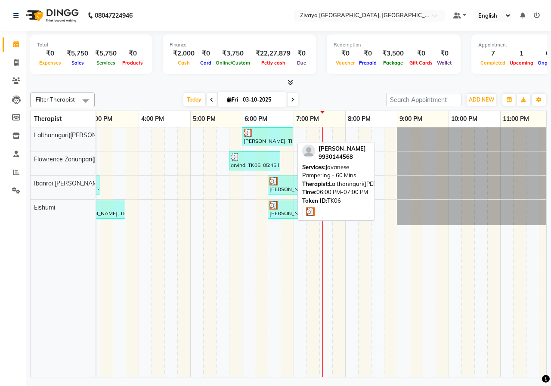
click at [265, 140] on div "[PERSON_NAME], TK06, 06:00 PM-07:00 PM, Javanese Pampering - 60 Mins" at bounding box center [267, 137] width 49 height 16
select select "3"
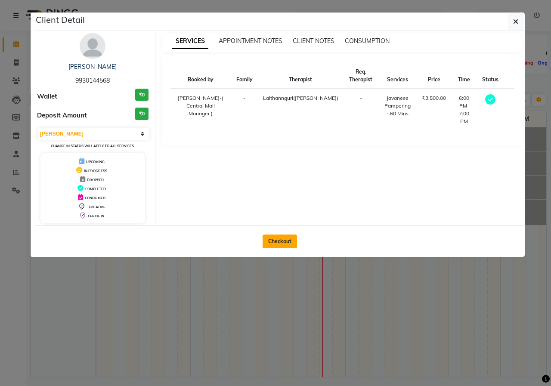
click at [286, 240] on button "Checkout" at bounding box center [279, 241] width 34 height 14
select select "service"
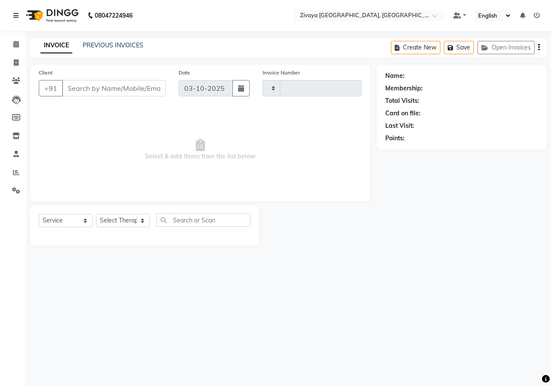
type input "1018"
select select "6509"
type input "9930144568"
select select "49516"
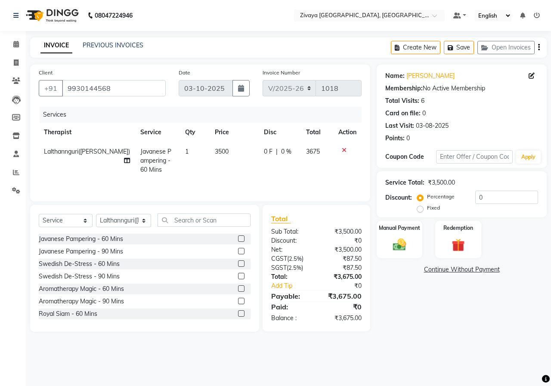
click at [427, 209] on label "Fixed" at bounding box center [433, 208] width 13 height 8
click at [419, 209] on input "Fixed" at bounding box center [422, 208] width 6 height 6
radio input "true"
click at [494, 192] on input "0" at bounding box center [506, 197] width 63 height 13
type input "1675"
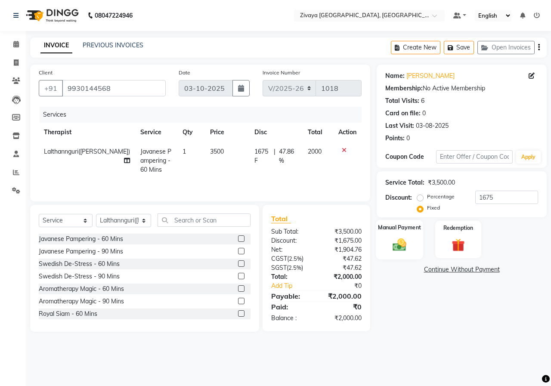
click at [401, 238] on img at bounding box center [399, 245] width 22 height 16
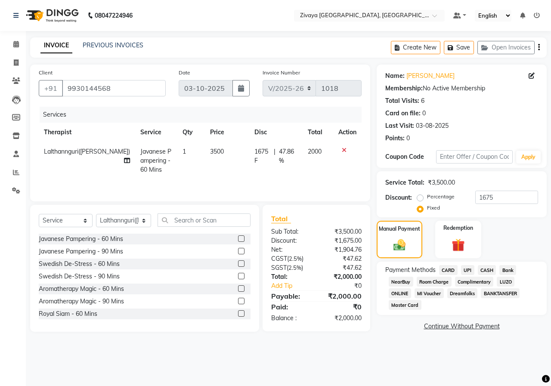
click at [482, 270] on span "CASH" at bounding box center [486, 270] width 18 height 10
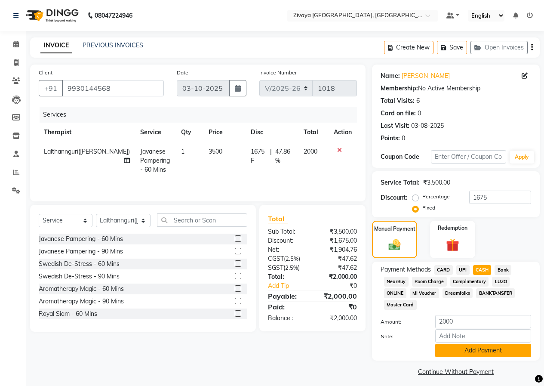
click at [486, 345] on button "Add Payment" at bounding box center [483, 350] width 96 height 13
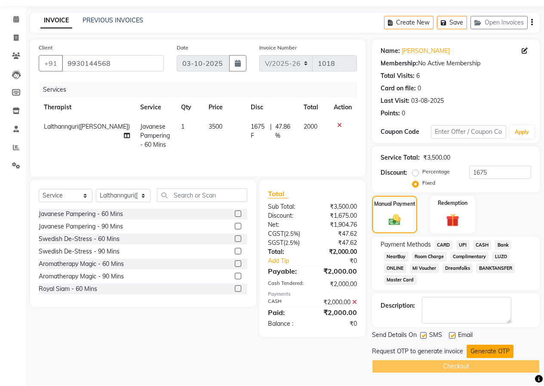
click at [490, 349] on button "Generate OTP" at bounding box center [490, 351] width 47 height 13
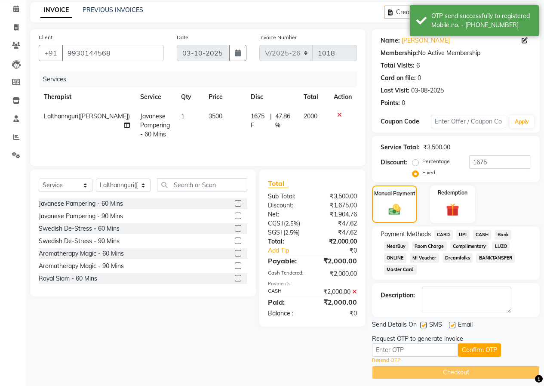
scroll to position [41, 0]
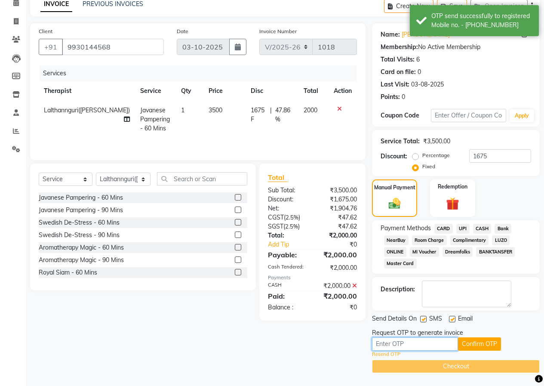
click at [447, 348] on input "text" at bounding box center [415, 343] width 86 height 13
type input "3498"
click at [470, 343] on button "Confirm OTP" at bounding box center [479, 343] width 43 height 13
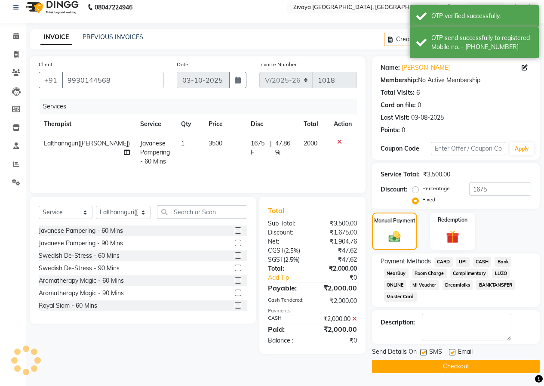
scroll to position [8, 0]
click at [477, 364] on button "Checkout" at bounding box center [456, 366] width 168 height 13
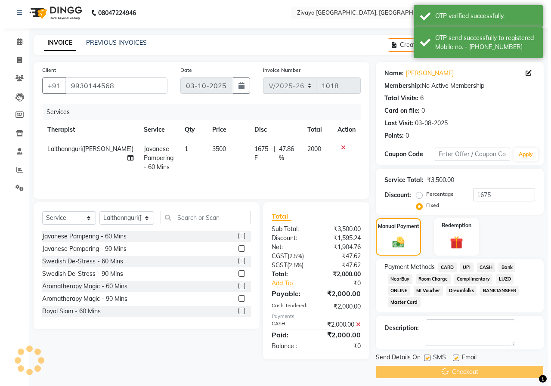
scroll to position [0, 0]
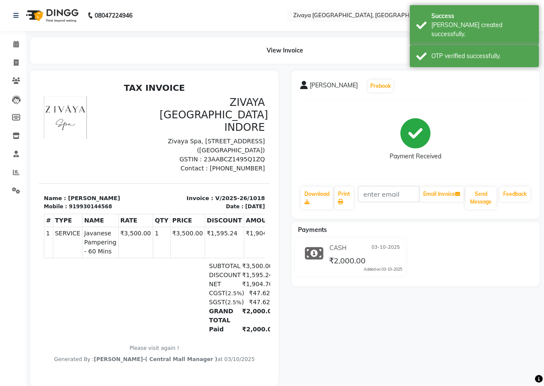
click at [52, 17] on img at bounding box center [51, 15] width 59 height 24
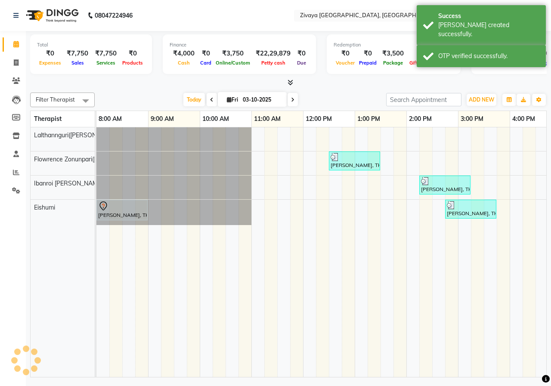
scroll to position [0, 376]
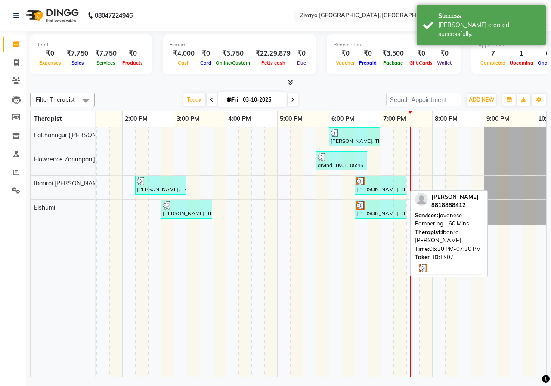
click at [379, 187] on div "[PERSON_NAME], TK07, 06:30 PM-07:30 PM, Javanese Pampering - 60 Mins" at bounding box center [379, 185] width 49 height 16
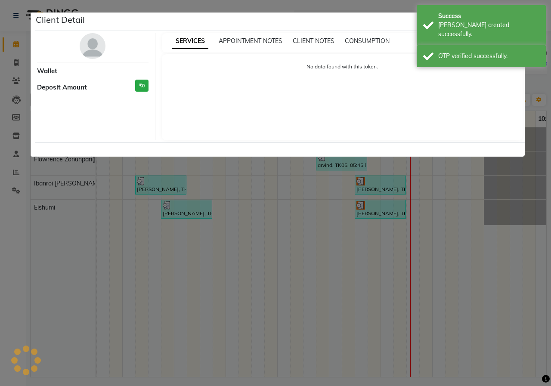
select select "3"
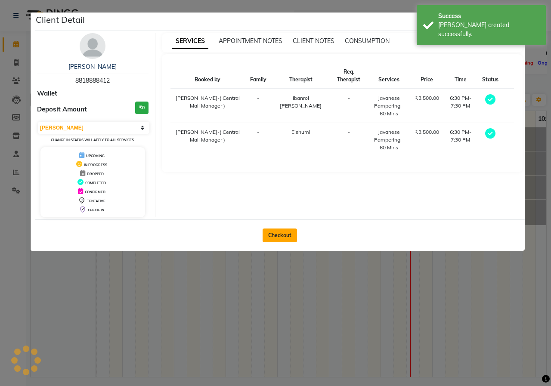
click at [281, 237] on button "Checkout" at bounding box center [279, 235] width 34 height 14
select select "6509"
select select "service"
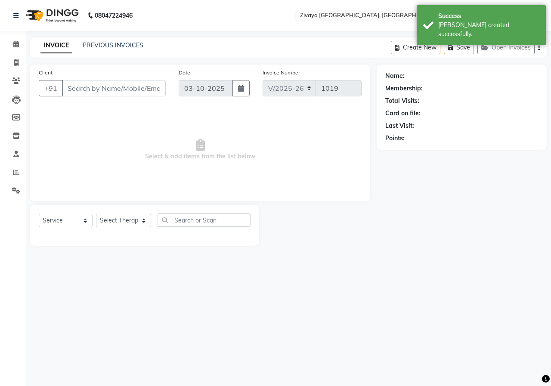
type input "8818888412"
select select "61776"
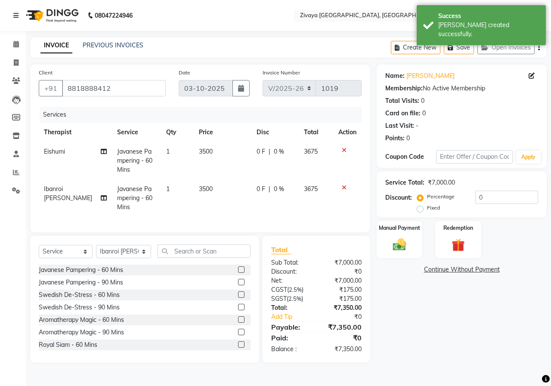
click at [427, 211] on label "Fixed" at bounding box center [433, 208] width 13 height 8
click at [419, 211] on input "Fixed" at bounding box center [422, 208] width 6 height 6
radio input "true"
click at [512, 196] on input "0" at bounding box center [506, 197] width 63 height 13
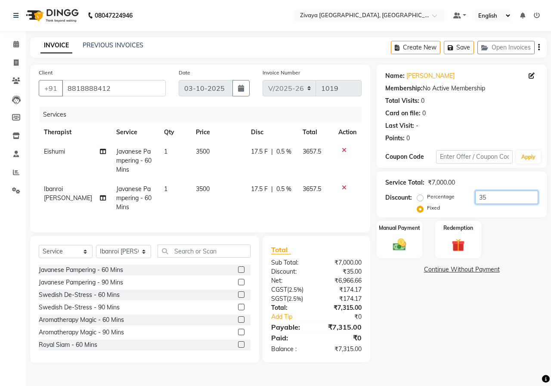
type input "3"
type input "4"
type input "3350"
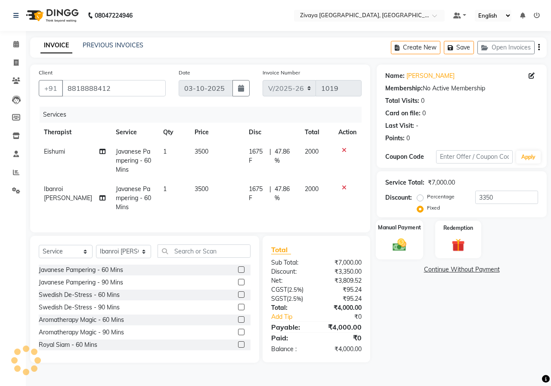
click at [419, 250] on div "Manual Payment" at bounding box center [400, 240] width 48 height 40
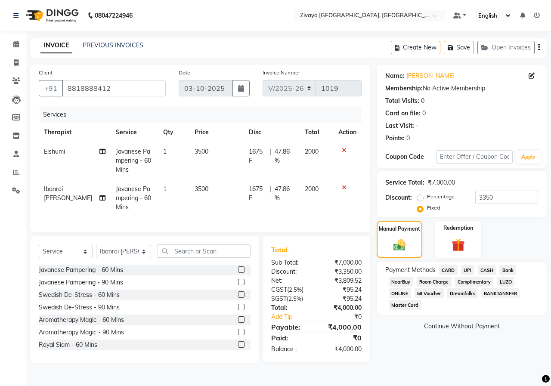
click at [465, 268] on span "UPI" at bounding box center [467, 270] width 13 height 10
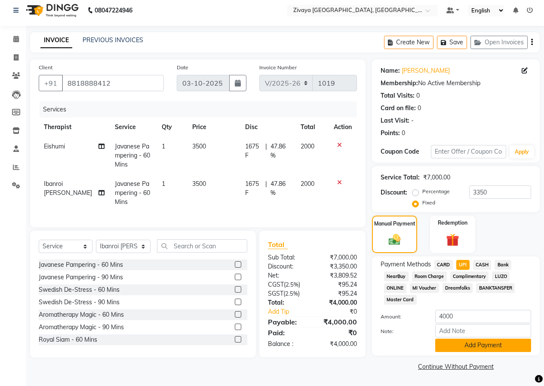
click at [495, 345] on button "Add Payment" at bounding box center [483, 345] width 96 height 13
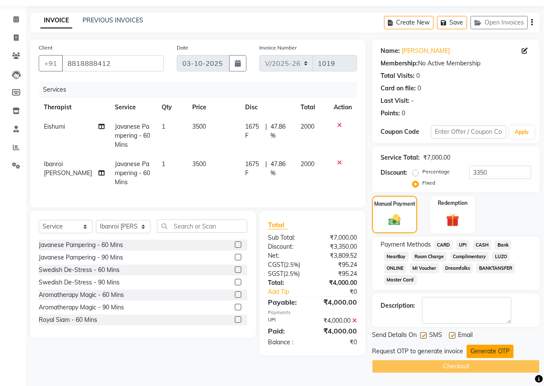
click at [490, 350] on button "Generate OTP" at bounding box center [490, 351] width 47 height 13
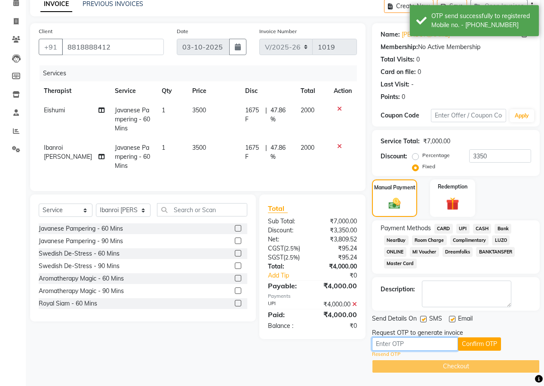
click at [452, 348] on input "text" at bounding box center [415, 343] width 86 height 13
type input "3498"
click at [470, 346] on button "Confirm OTP" at bounding box center [479, 343] width 43 height 13
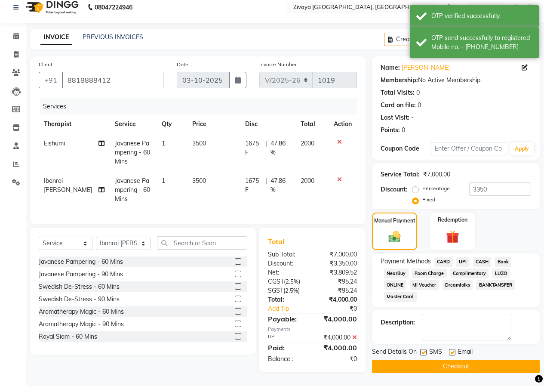
click at [453, 360] on button "Checkout" at bounding box center [456, 366] width 168 height 13
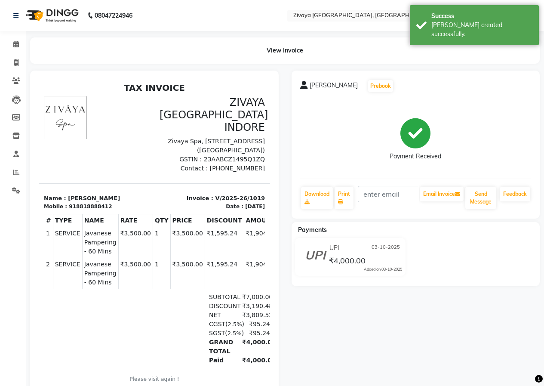
click at [51, 15] on img at bounding box center [51, 15] width 59 height 24
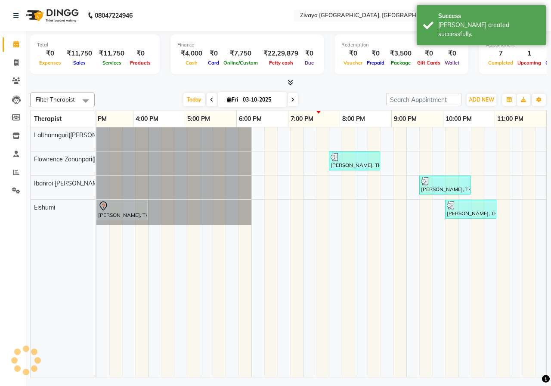
scroll to position [0, 376]
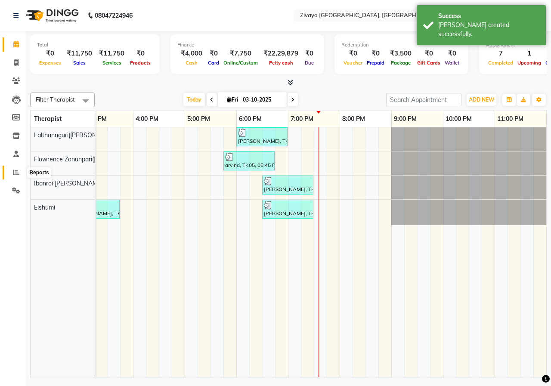
click at [14, 174] on icon at bounding box center [16, 172] width 6 height 6
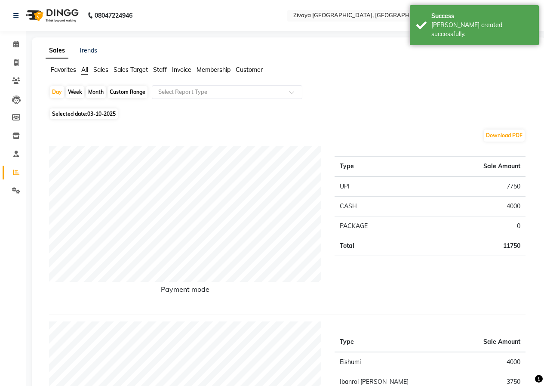
click at [53, 16] on img at bounding box center [51, 15] width 59 height 24
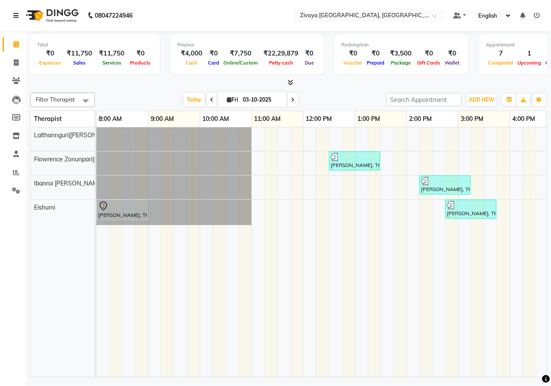
click at [18, 17] on icon at bounding box center [15, 15] width 5 height 6
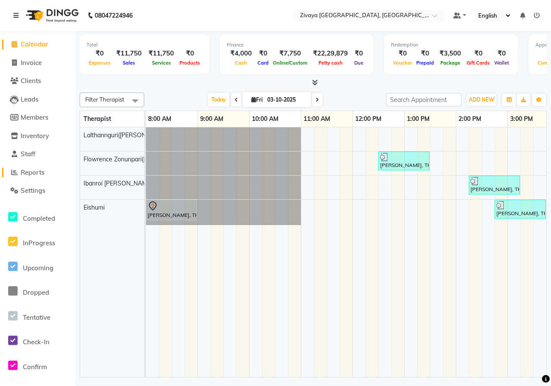
click at [31, 171] on span "Reports" at bounding box center [33, 172] width 24 height 8
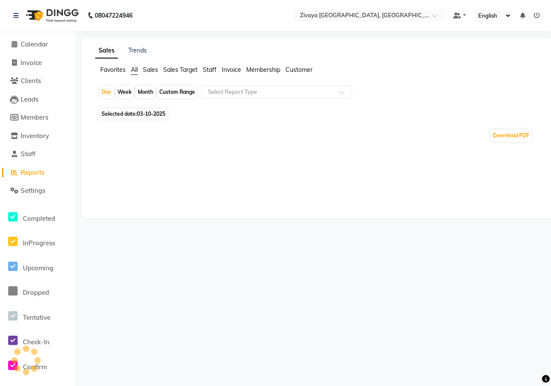
click at [147, 91] on div "Month" at bounding box center [145, 92] width 20 height 12
select select "10"
select select "2025"
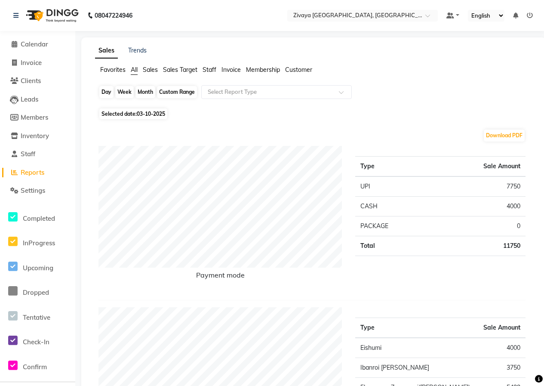
click at [145, 92] on div "Month" at bounding box center [145, 92] width 20 height 12
select select "10"
select select "2025"
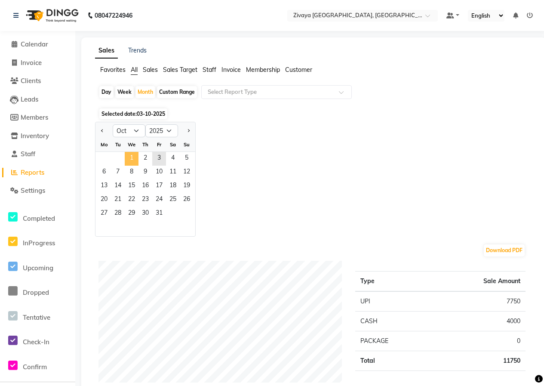
click at [131, 155] on span "1" at bounding box center [132, 159] width 14 height 14
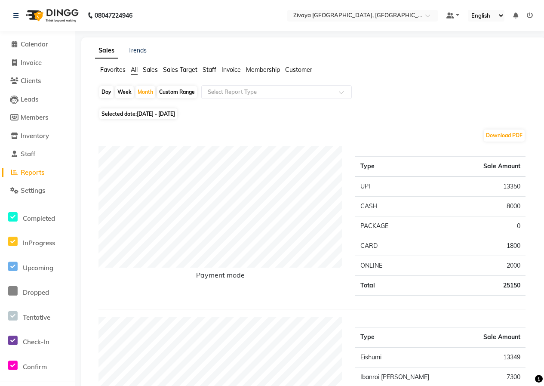
click at [65, 19] on img at bounding box center [51, 15] width 59 height 24
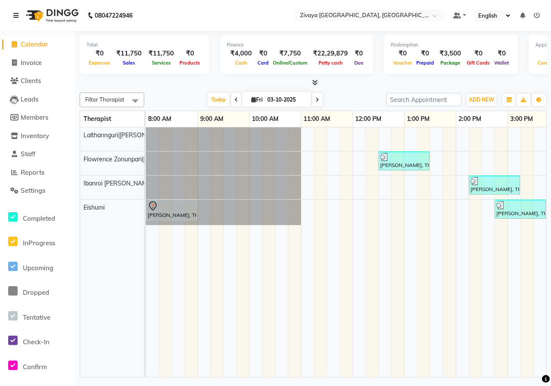
click at [15, 16] on icon at bounding box center [15, 15] width 5 height 6
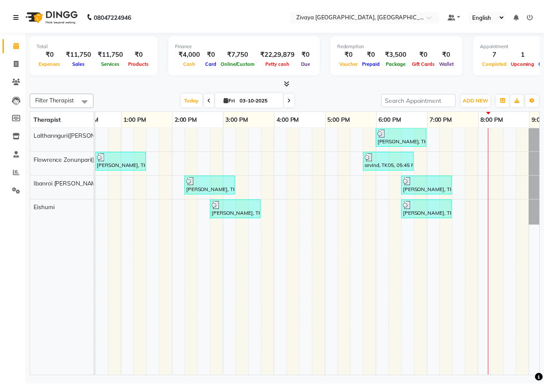
scroll to position [0, 232]
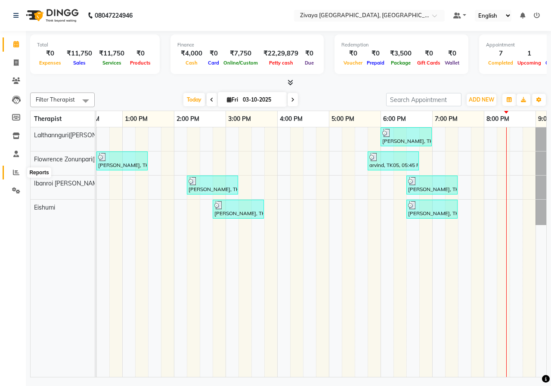
click at [14, 175] on icon at bounding box center [16, 172] width 6 height 6
